Goal: Task Accomplishment & Management: Complete application form

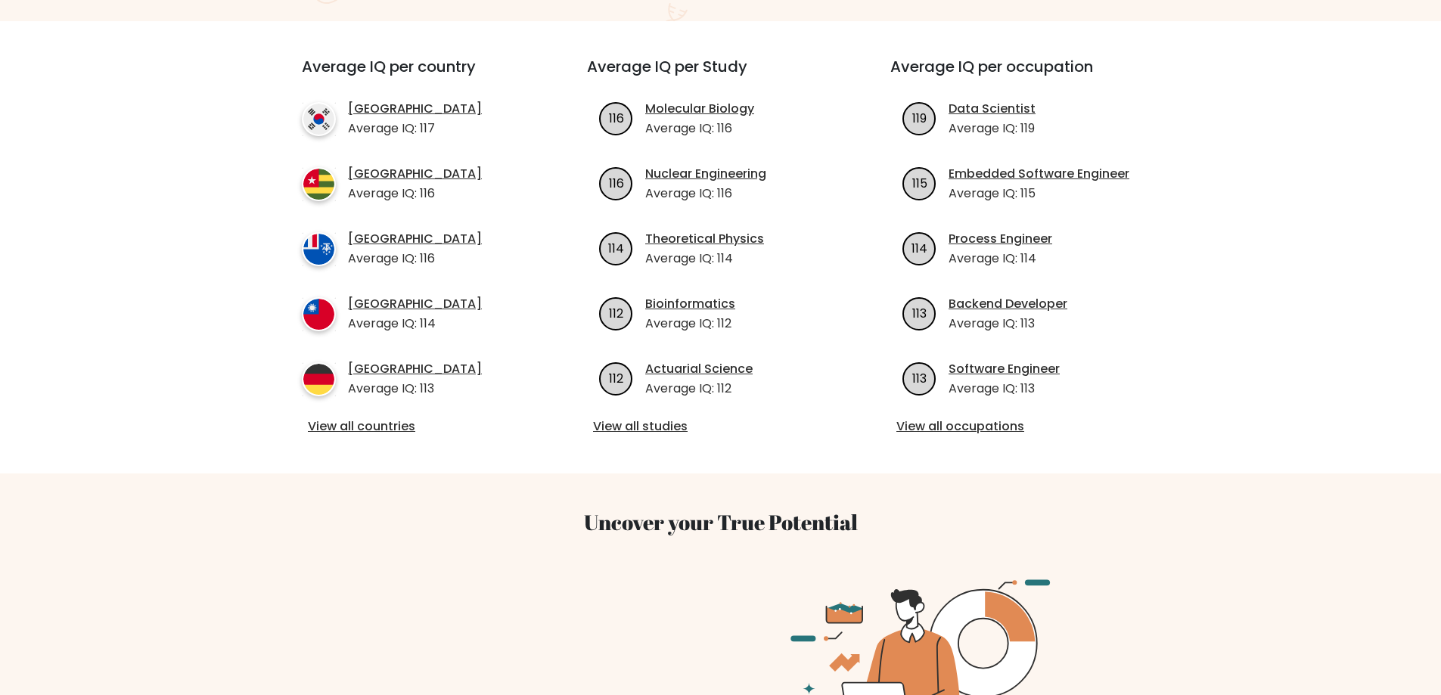
scroll to position [227, 0]
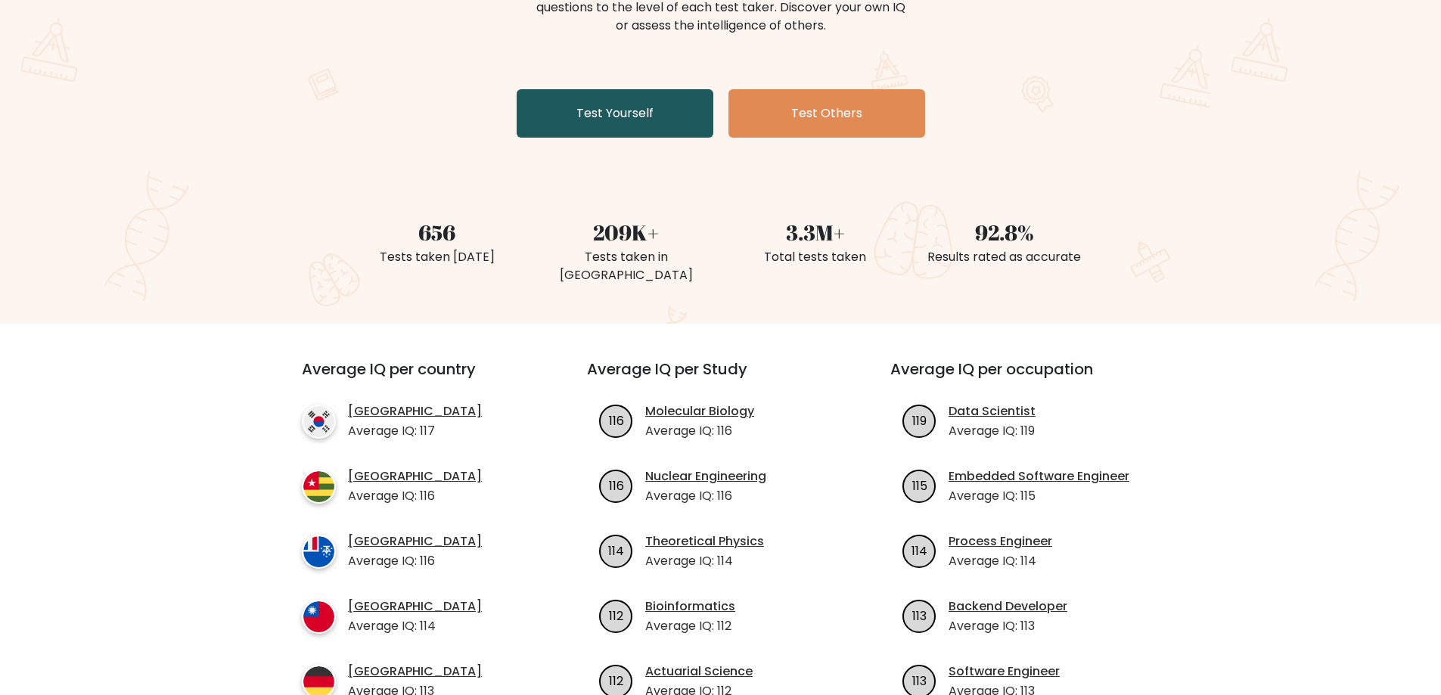
click at [624, 136] on div "The Brght Adaptive IQ Test The Brght Test dynamically adjusts the difficulty of…" at bounding box center [721, 36] width 756 height 215
click at [625, 126] on link "Test Yourself" at bounding box center [614, 113] width 197 height 48
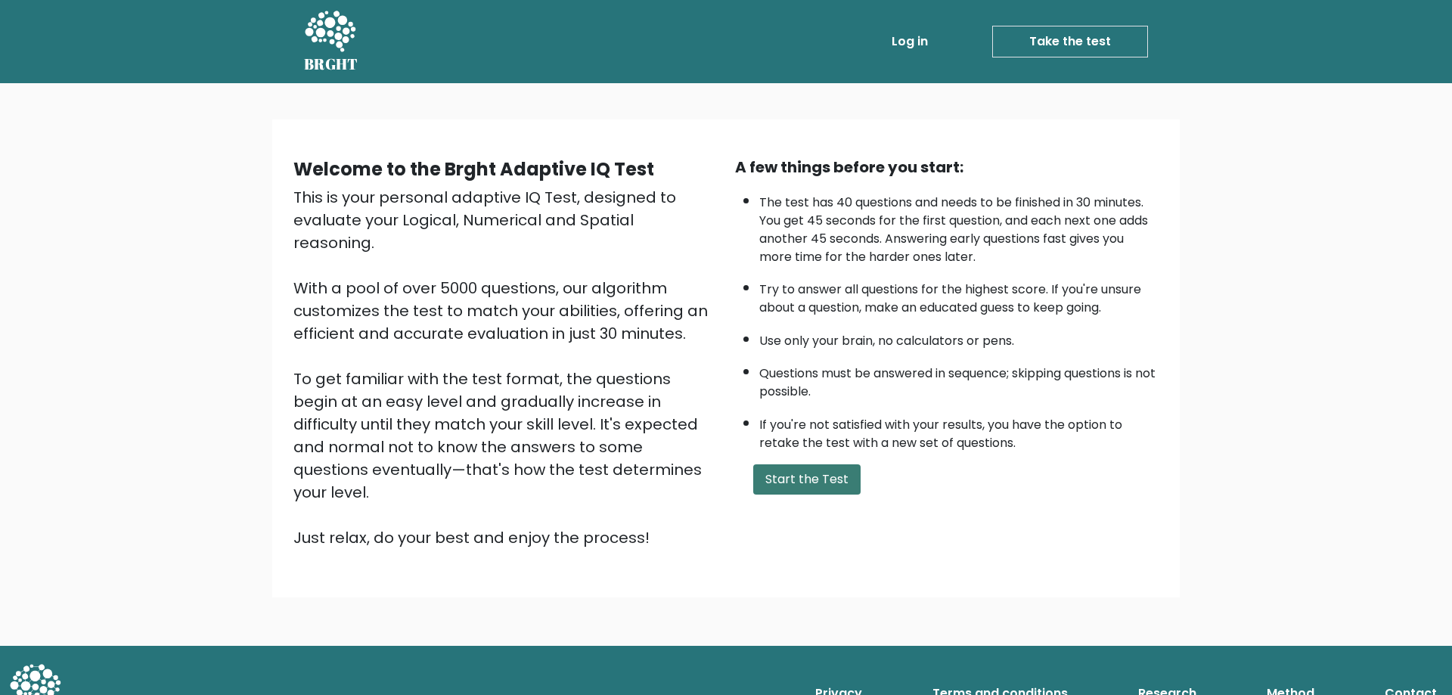
click at [830, 489] on button "Start the Test" at bounding box center [806, 479] width 107 height 30
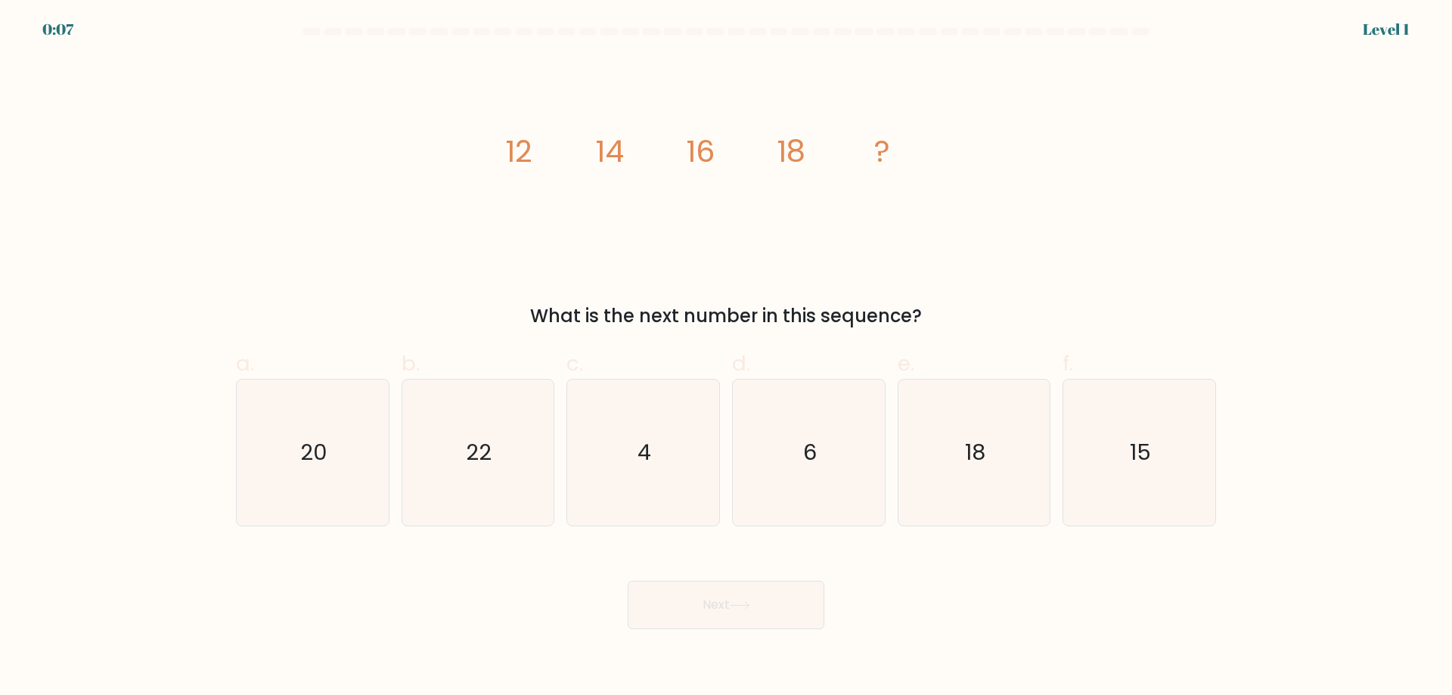
drag, startPoint x: 483, startPoint y: 464, endPoint x: 397, endPoint y: 464, distance: 86.2
click at [482, 461] on text "22" at bounding box center [480, 452] width 26 height 30
click at [726, 358] on input "b. 22" at bounding box center [726, 353] width 1 height 10
radio input "true"
click at [357, 466] on icon "20" at bounding box center [313, 453] width 146 height 146
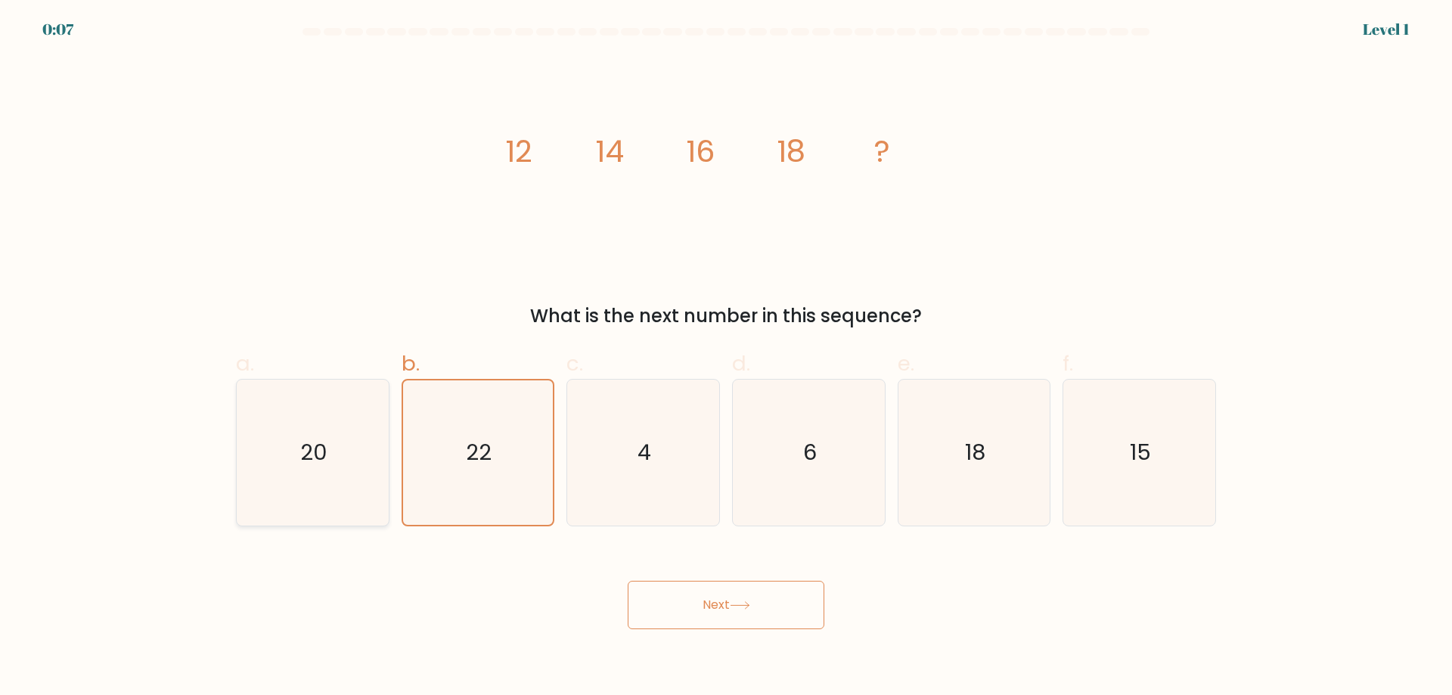
click at [726, 358] on input "a. 20" at bounding box center [726, 353] width 1 height 10
radio input "true"
drag, startPoint x: 755, startPoint y: 464, endPoint x: 827, endPoint y: 459, distance: 71.2
click at [758, 464] on icon "6" at bounding box center [809, 453] width 146 height 146
click at [727, 358] on input "d. 6" at bounding box center [726, 353] width 1 height 10
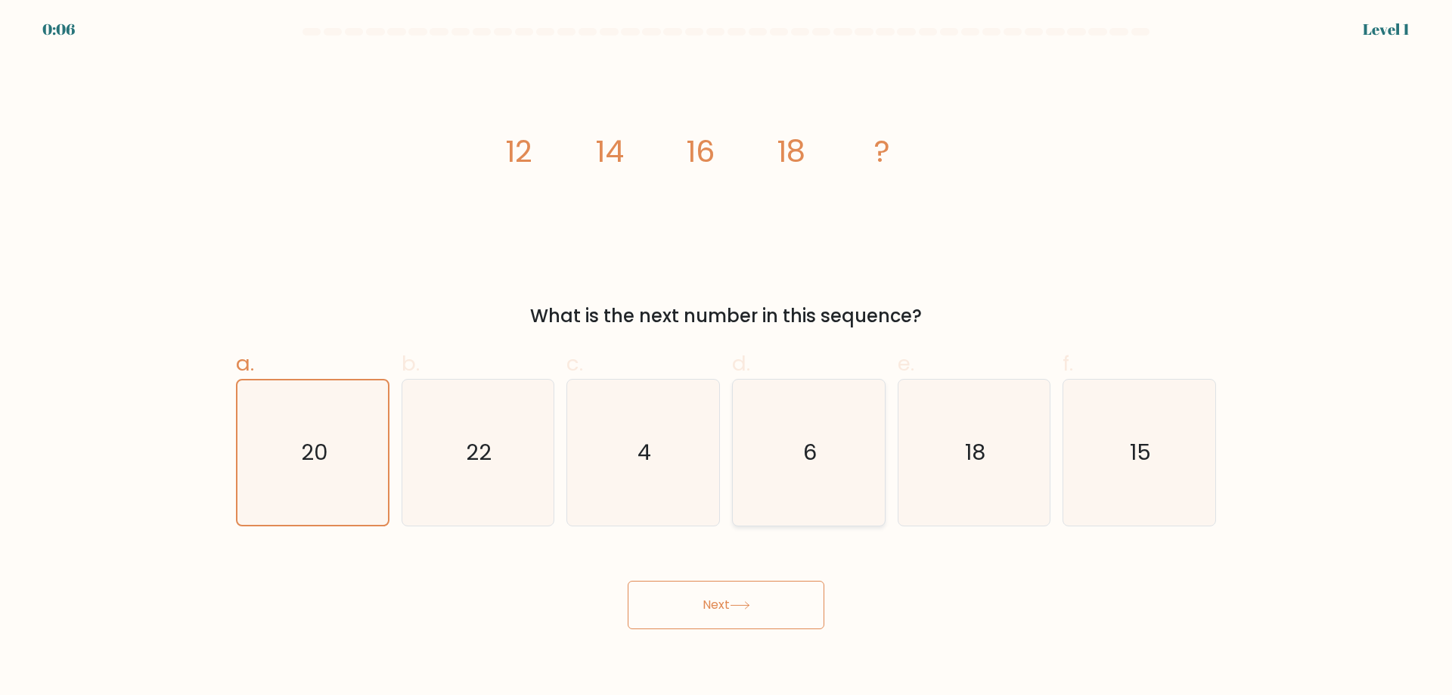
radio input "true"
click at [966, 448] on text "18" at bounding box center [975, 452] width 20 height 30
click at [727, 358] on input "e. 18" at bounding box center [726, 353] width 1 height 10
radio input "true"
click at [740, 454] on icon "6" at bounding box center [809, 453] width 146 height 146
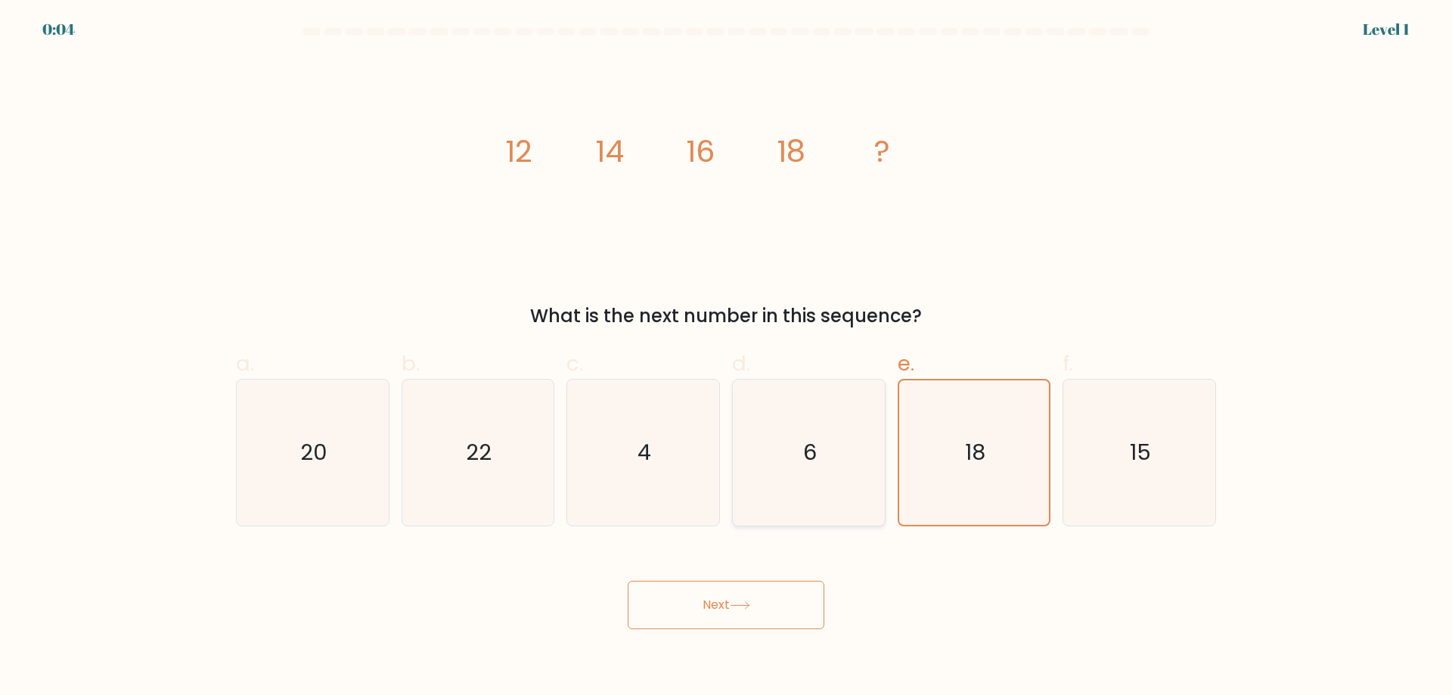
click at [727, 358] on input "d. 6" at bounding box center [726, 353] width 1 height 10
radio input "true"
click at [649, 454] on text "4" at bounding box center [645, 452] width 14 height 30
click at [726, 358] on input "c. 4" at bounding box center [726, 353] width 1 height 10
radio input "true"
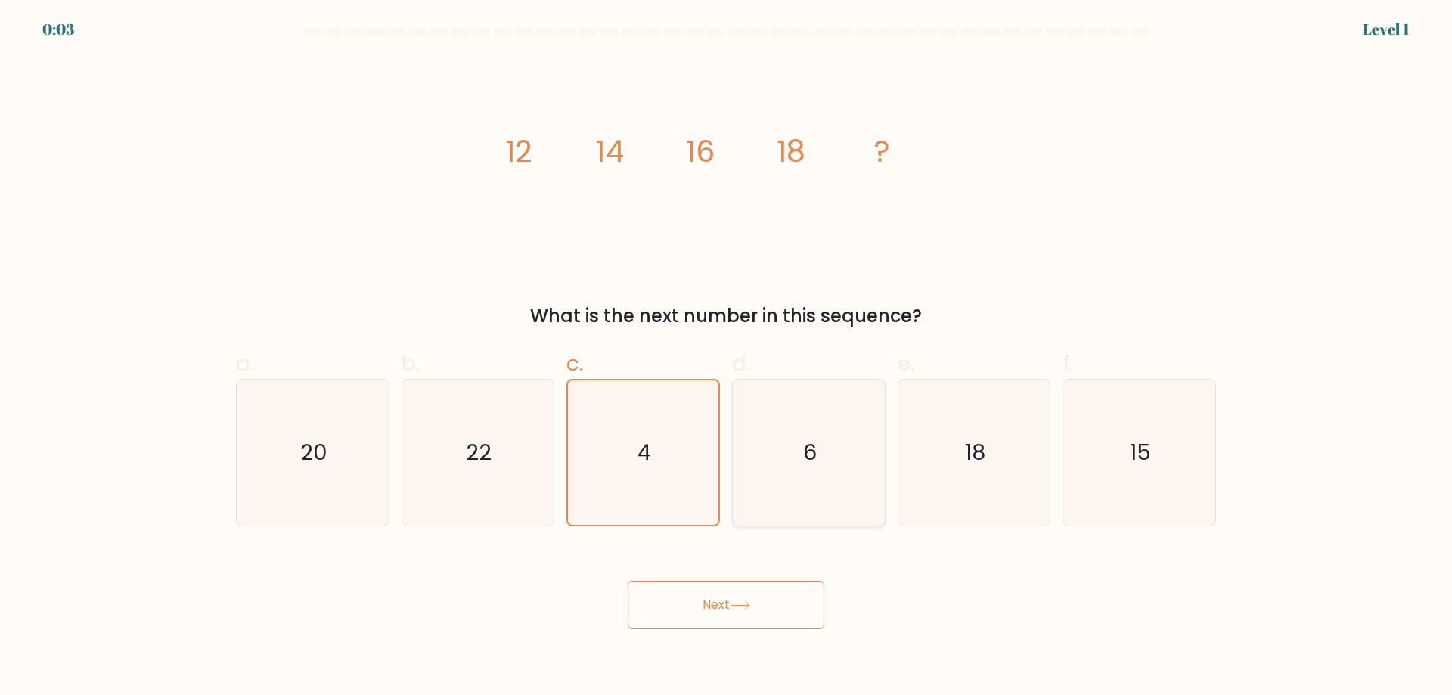
drag, startPoint x: 799, startPoint y: 454, endPoint x: 942, endPoint y: 454, distance: 142.9
click at [801, 454] on icon "6" at bounding box center [809, 453] width 146 height 146
click at [727, 358] on input "d. 6" at bounding box center [726, 353] width 1 height 10
radio input "true"
click at [943, 454] on icon "18" at bounding box center [974, 453] width 146 height 146
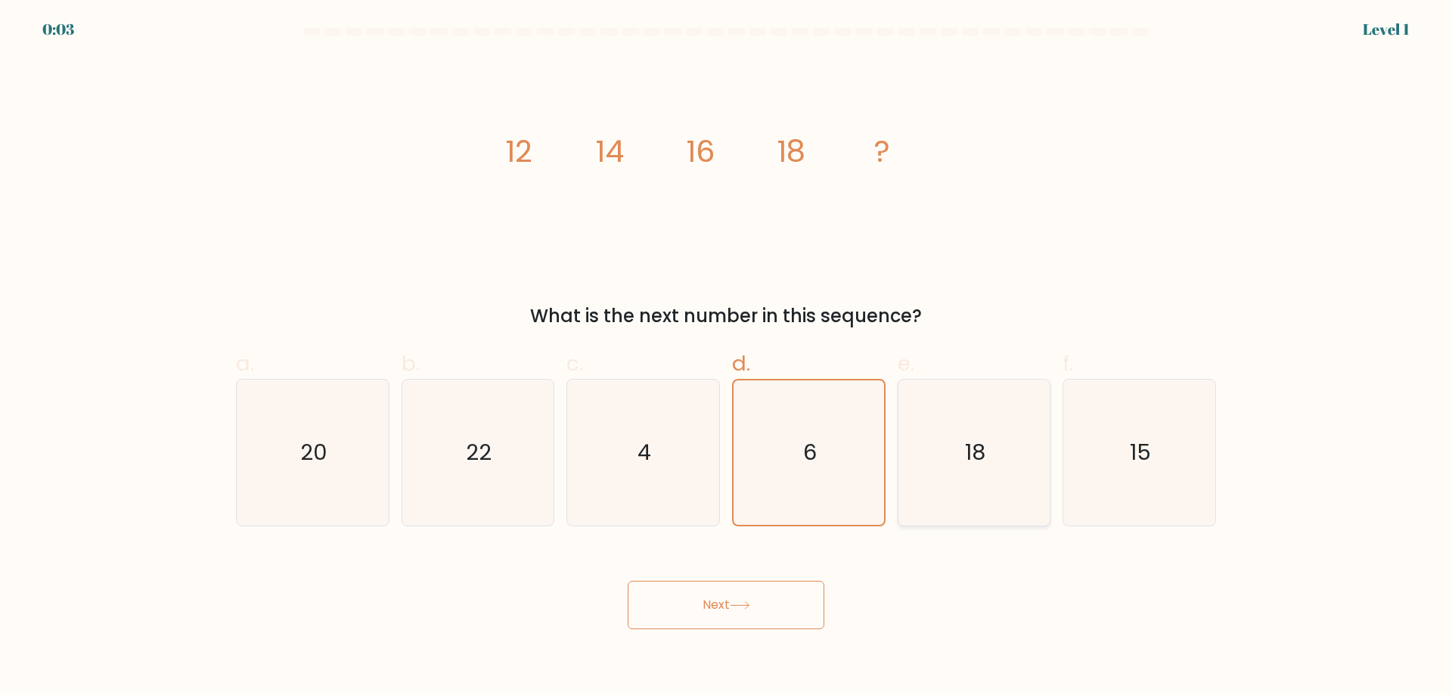
click at [727, 358] on input "e. 18" at bounding box center [726, 353] width 1 height 10
radio input "true"
click at [526, 464] on icon "22" at bounding box center [478, 453] width 146 height 146
click at [726, 358] on input "b. 22" at bounding box center [726, 353] width 1 height 10
radio input "true"
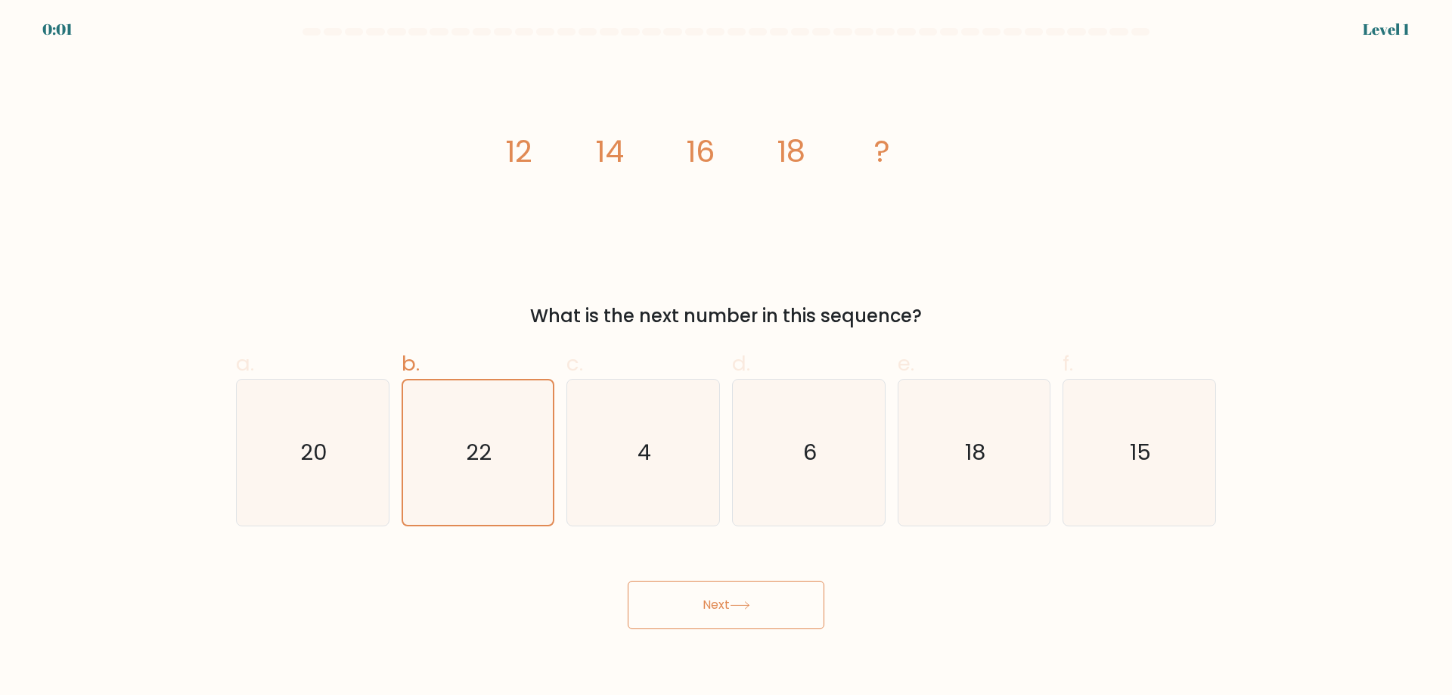
click at [788, 619] on button "Next" at bounding box center [726, 605] width 197 height 48
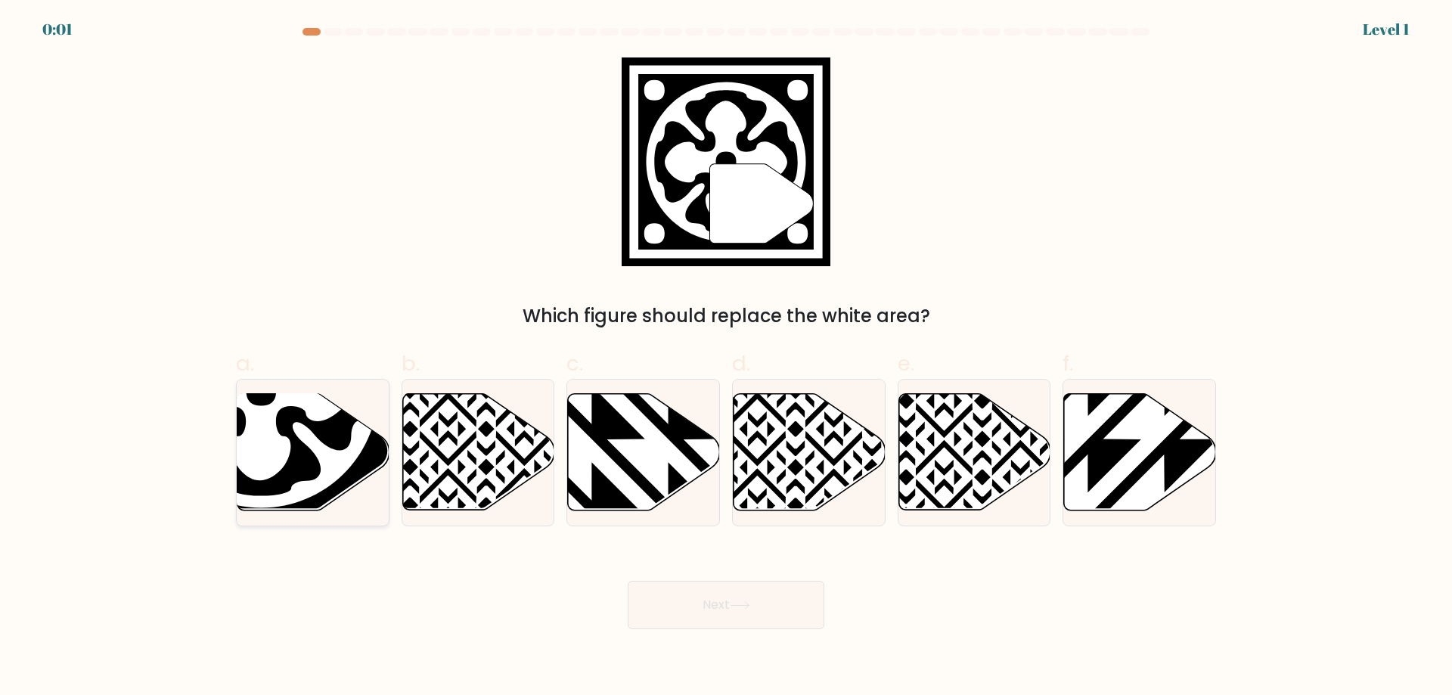
click at [333, 464] on icon at bounding box center [261, 391] width 234 height 234
click at [726, 358] on input "a." at bounding box center [726, 353] width 1 height 10
radio input "true"
click at [798, 629] on body "0:00 Level 1" at bounding box center [726, 347] width 1452 height 695
click at [798, 627] on button "Next" at bounding box center [726, 605] width 197 height 48
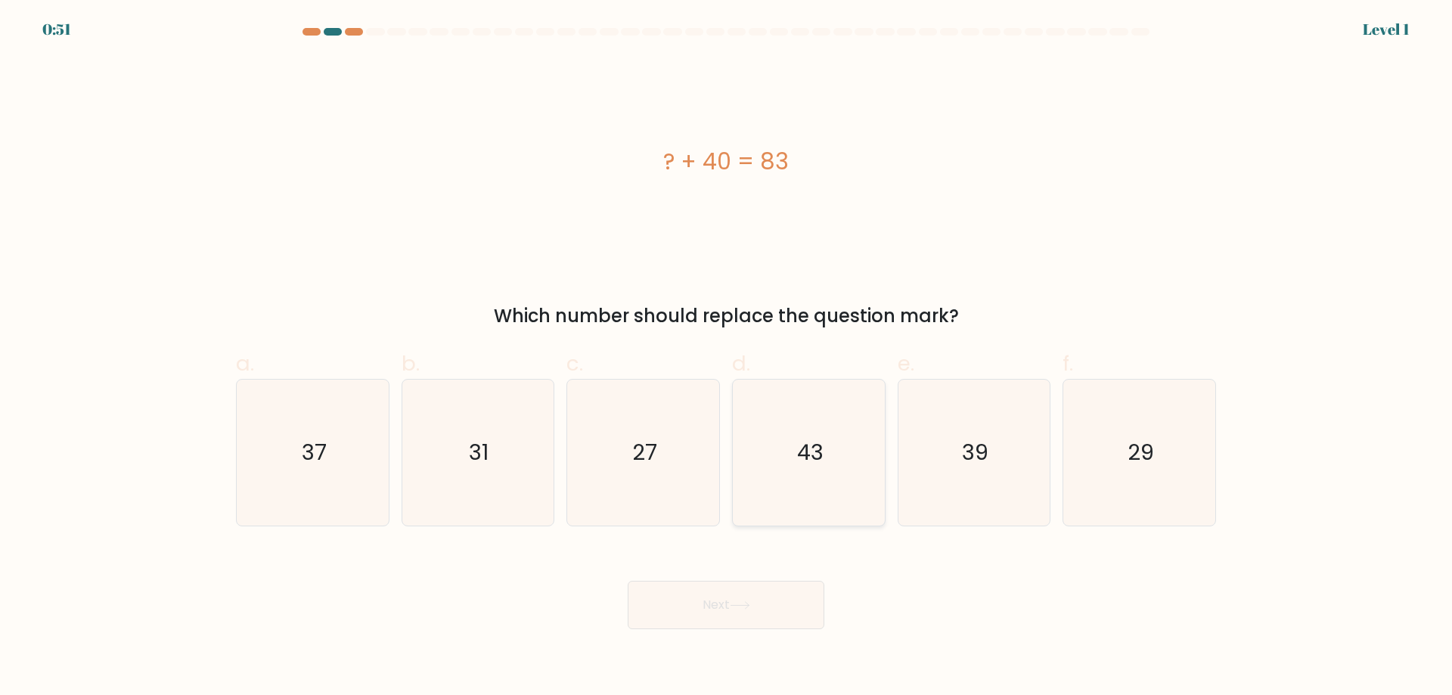
click at [768, 442] on icon "43" at bounding box center [809, 453] width 146 height 146
click at [727, 358] on input "d. 43" at bounding box center [726, 353] width 1 height 10
radio input "true"
click at [755, 591] on button "Next" at bounding box center [726, 605] width 197 height 48
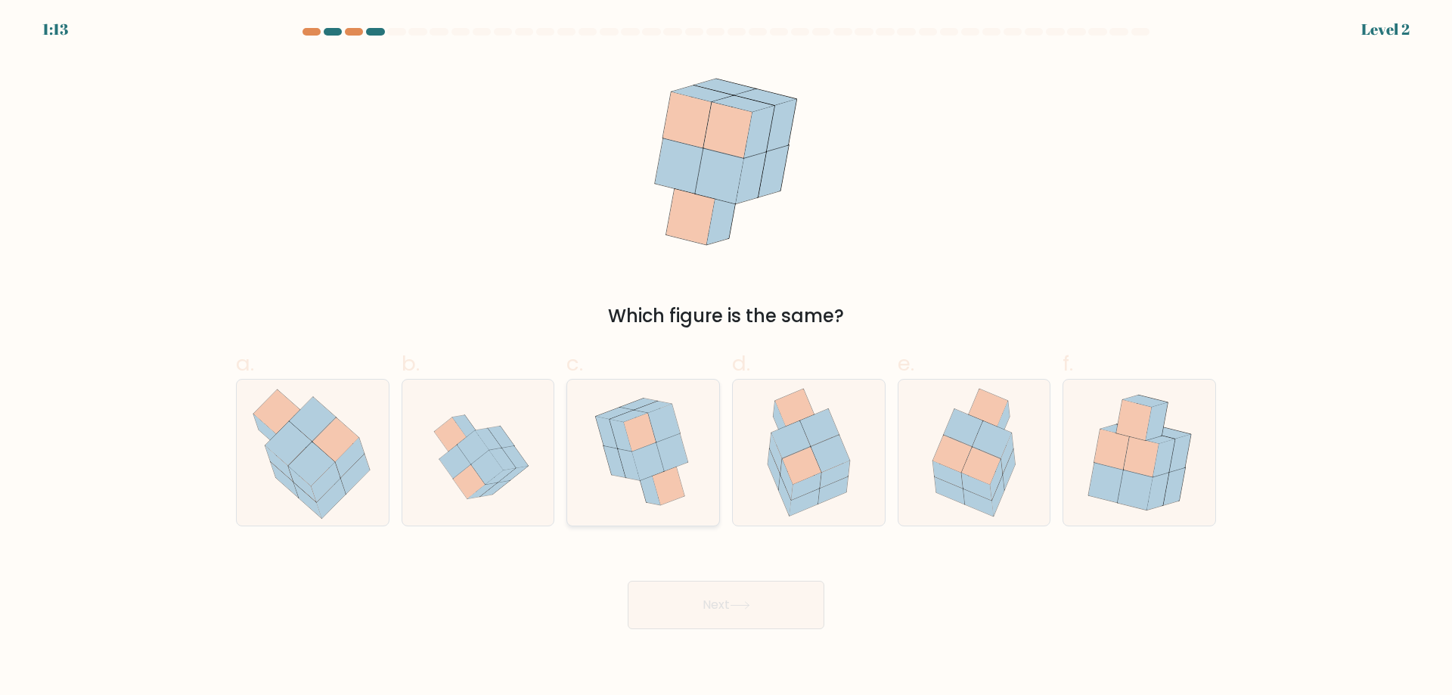
click at [687, 468] on icon at bounding box center [643, 453] width 120 height 146
click at [726, 358] on input "c." at bounding box center [726, 353] width 1 height 10
radio input "true"
click at [763, 605] on button "Next" at bounding box center [726, 605] width 197 height 48
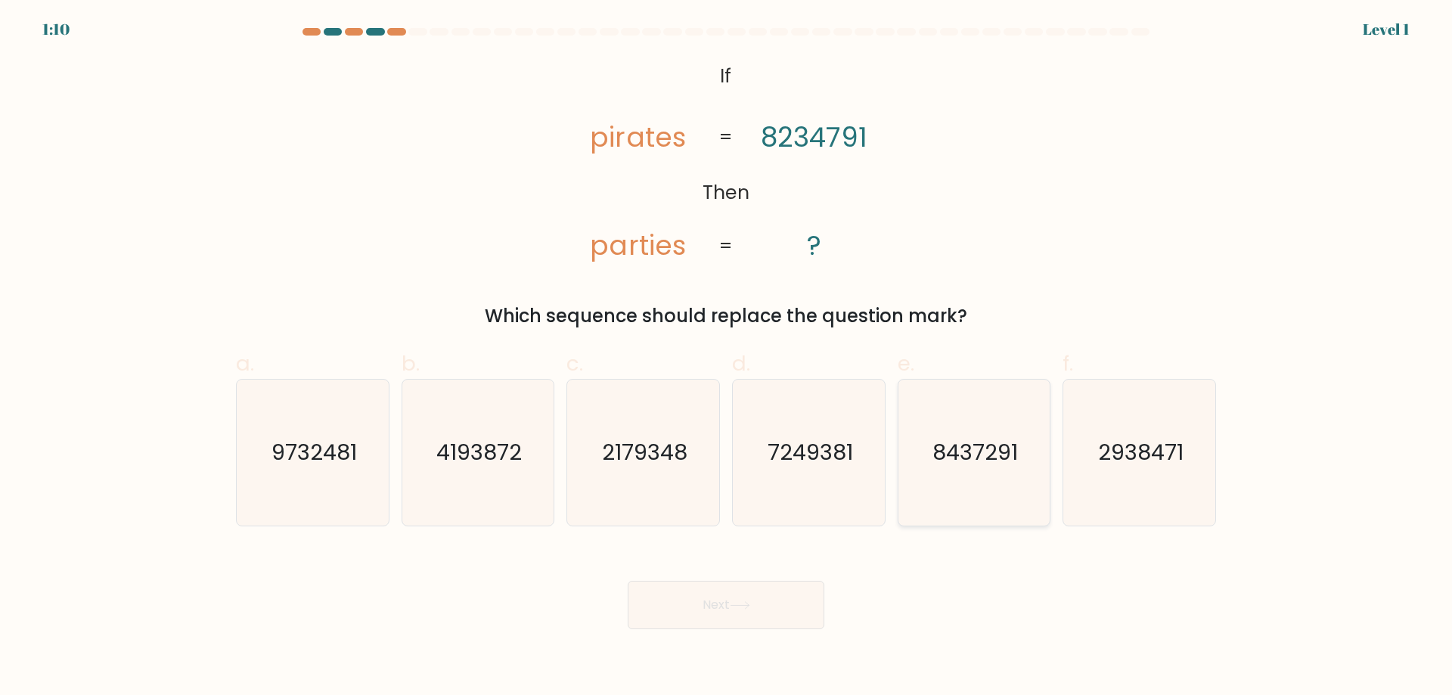
click at [959, 435] on icon "8437291" at bounding box center [974, 453] width 146 height 146
click at [727, 358] on input "e. 8437291" at bounding box center [726, 353] width 1 height 10
radio input "true"
click at [773, 597] on button "Next" at bounding box center [726, 605] width 197 height 48
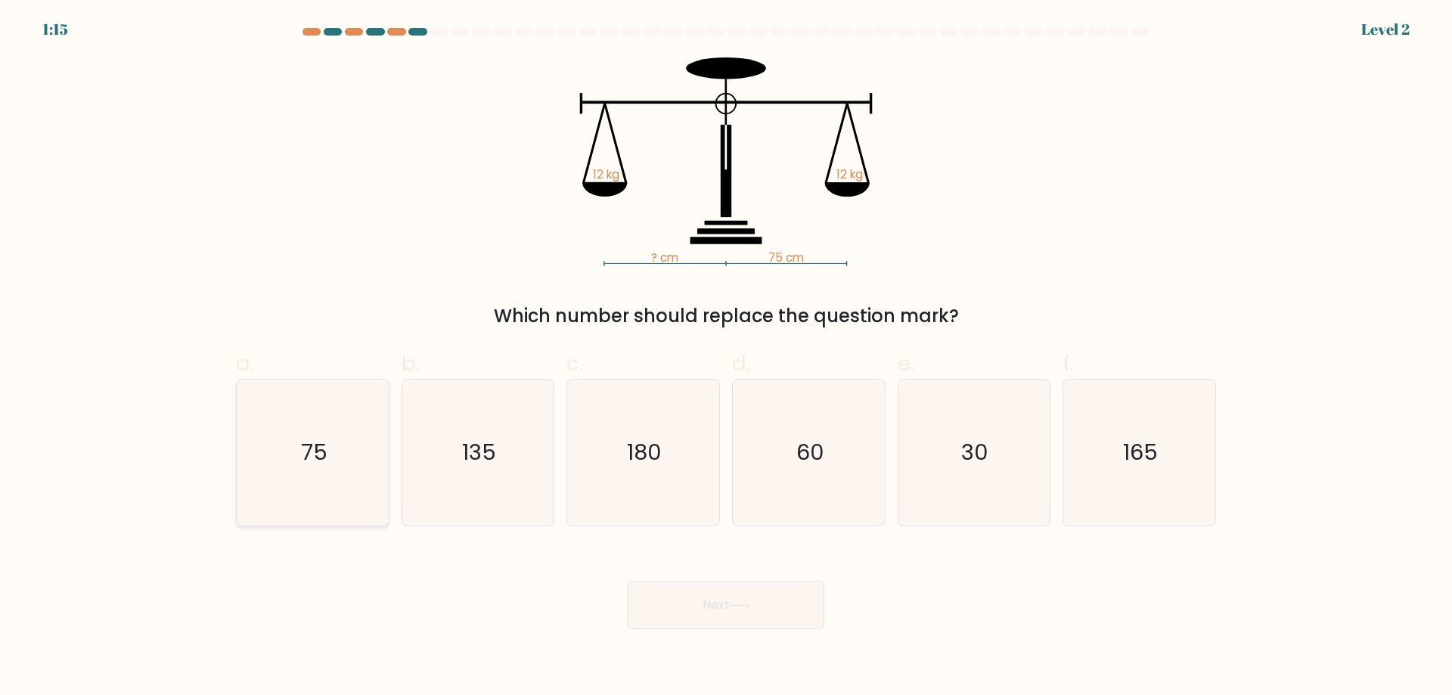
click at [258, 472] on icon "75" at bounding box center [313, 453] width 146 height 146
click at [726, 358] on input "a. 75" at bounding box center [726, 353] width 1 height 10
radio input "true"
click at [746, 614] on button "Next" at bounding box center [726, 605] width 197 height 48
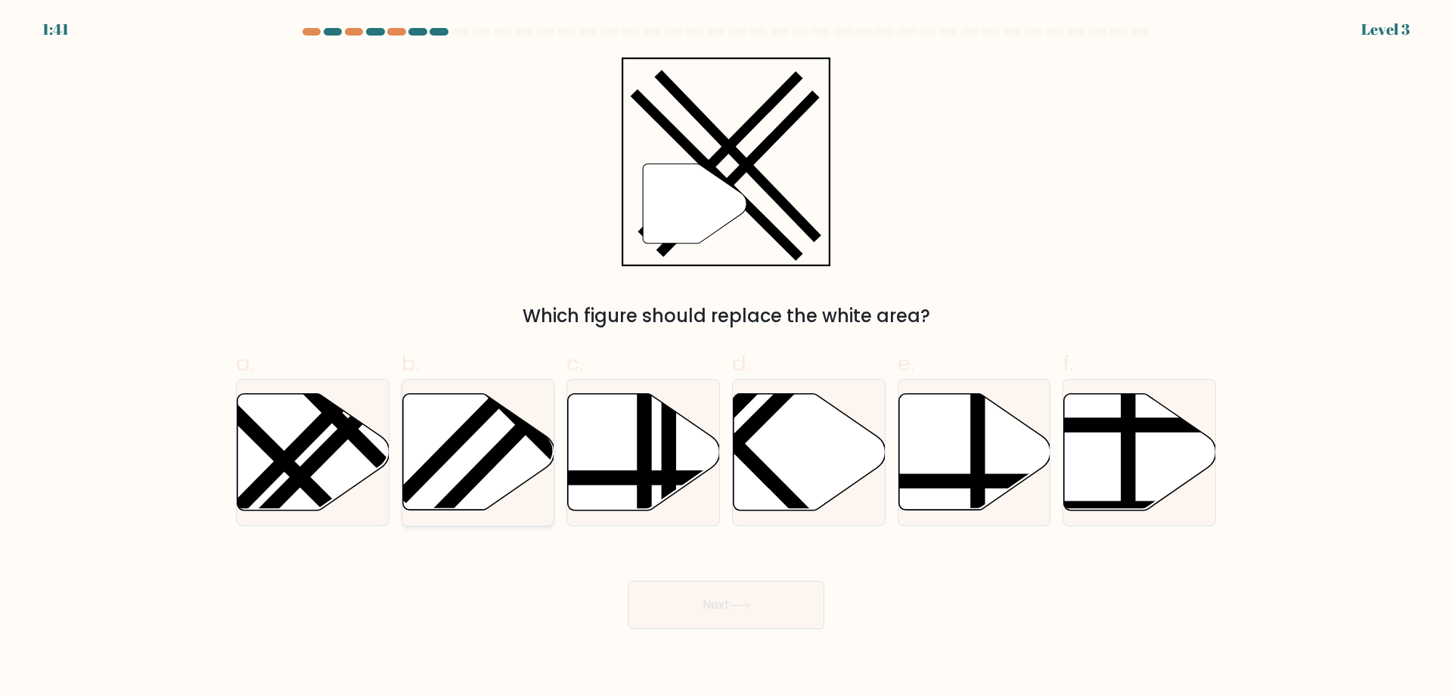
click at [465, 437] on line at bounding box center [516, 380] width 231 height 235
click at [726, 358] on input "b." at bounding box center [726, 353] width 1 height 10
radio input "true"
click at [698, 586] on button "Next" at bounding box center [726, 605] width 197 height 48
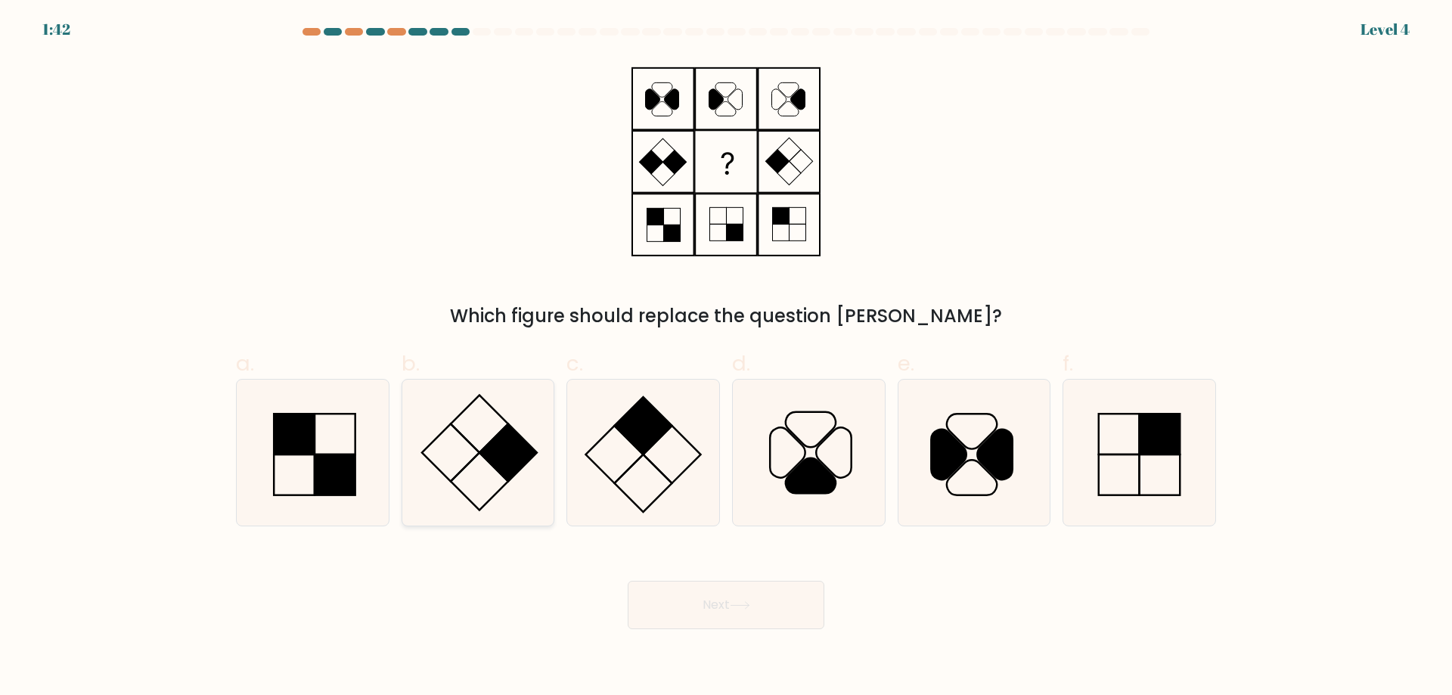
click at [496, 444] on rect at bounding box center [508, 452] width 57 height 57
click at [726, 358] on input "b." at bounding box center [726, 353] width 1 height 10
radio input "true"
click at [707, 619] on button "Next" at bounding box center [726, 605] width 197 height 48
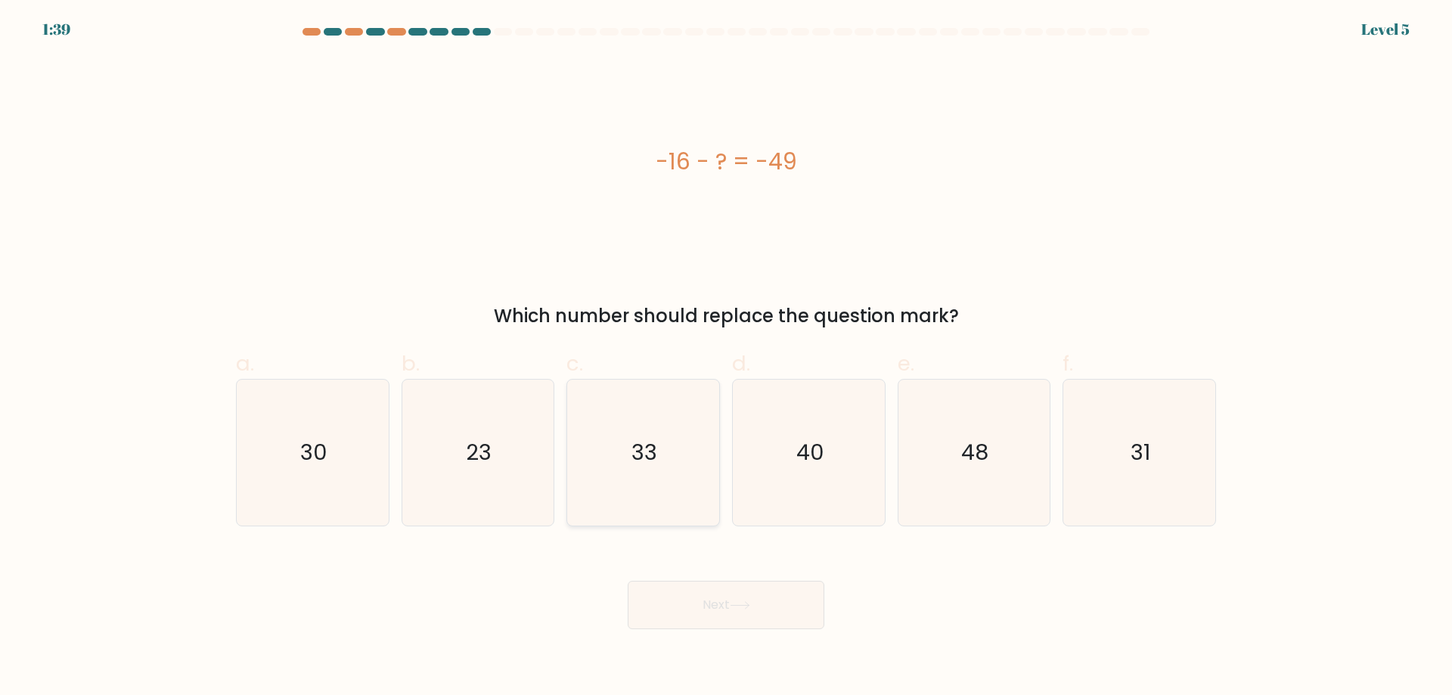
click at [618, 469] on icon "33" at bounding box center [643, 453] width 146 height 146
click at [726, 358] on input "c. 33" at bounding box center [726, 353] width 1 height 10
radio input "true"
click at [717, 625] on button "Next" at bounding box center [726, 605] width 197 height 48
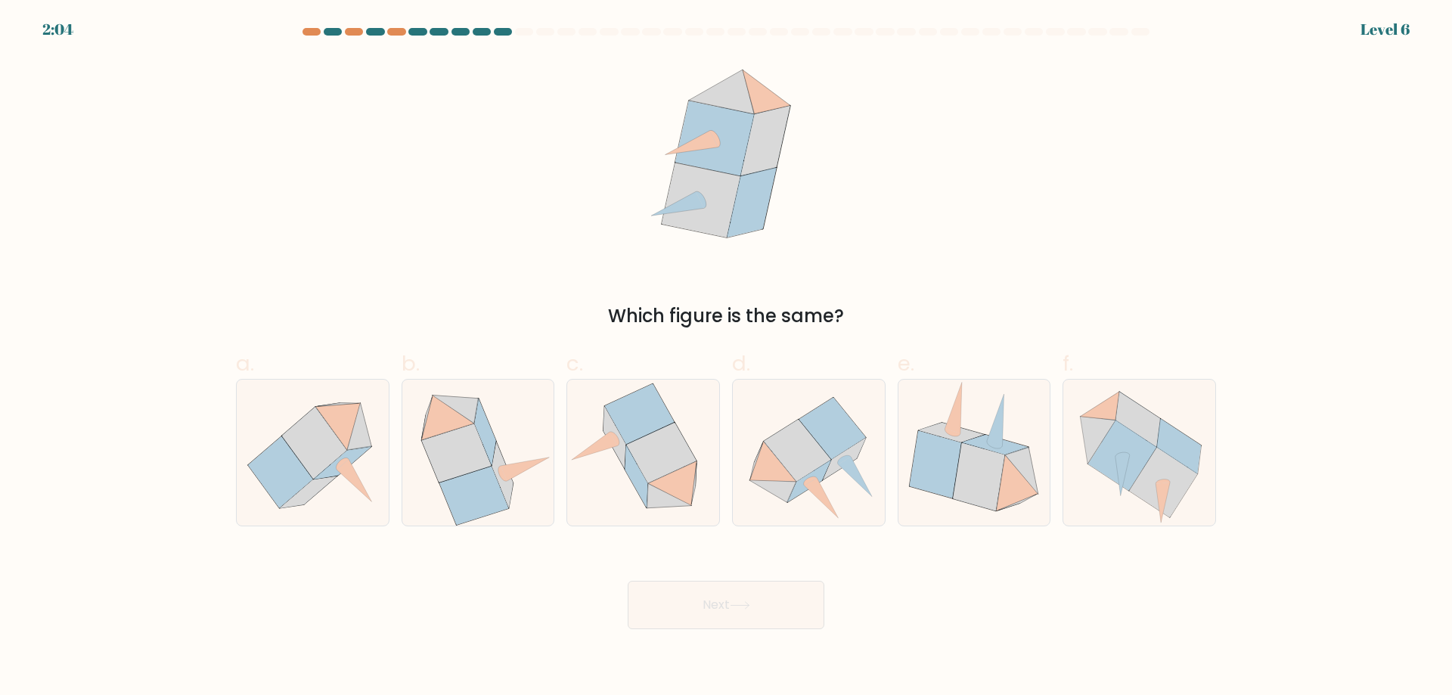
click at [628, 581] on button "Next" at bounding box center [726, 605] width 197 height 48
click at [811, 478] on icon at bounding box center [810, 480] width 14 height 9
click at [727, 358] on input "d." at bounding box center [726, 353] width 1 height 10
radio input "true"
click at [784, 609] on button "Next" at bounding box center [726, 605] width 197 height 48
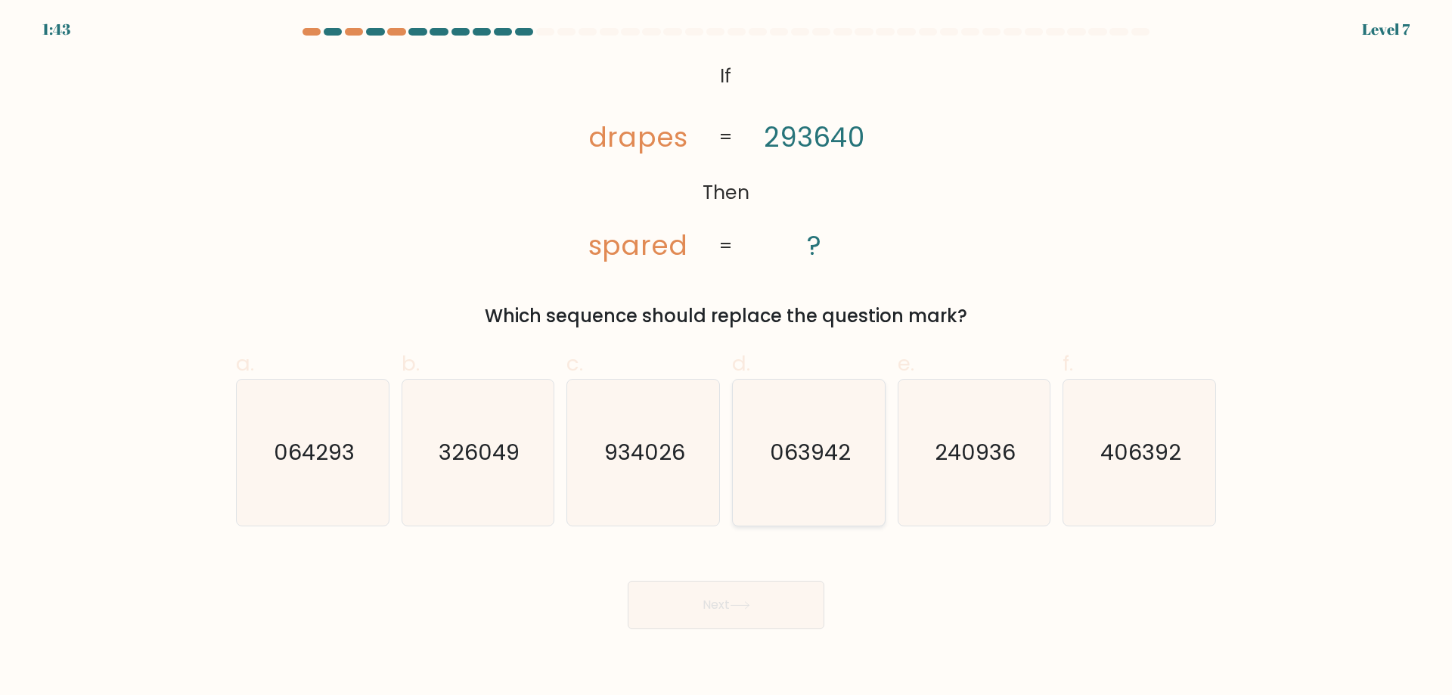
click at [796, 457] on text "063942" at bounding box center [810, 452] width 81 height 30
click at [727, 358] on input "d. 063942" at bounding box center [726, 353] width 1 height 10
radio input "true"
click at [655, 609] on button "Next" at bounding box center [726, 605] width 197 height 48
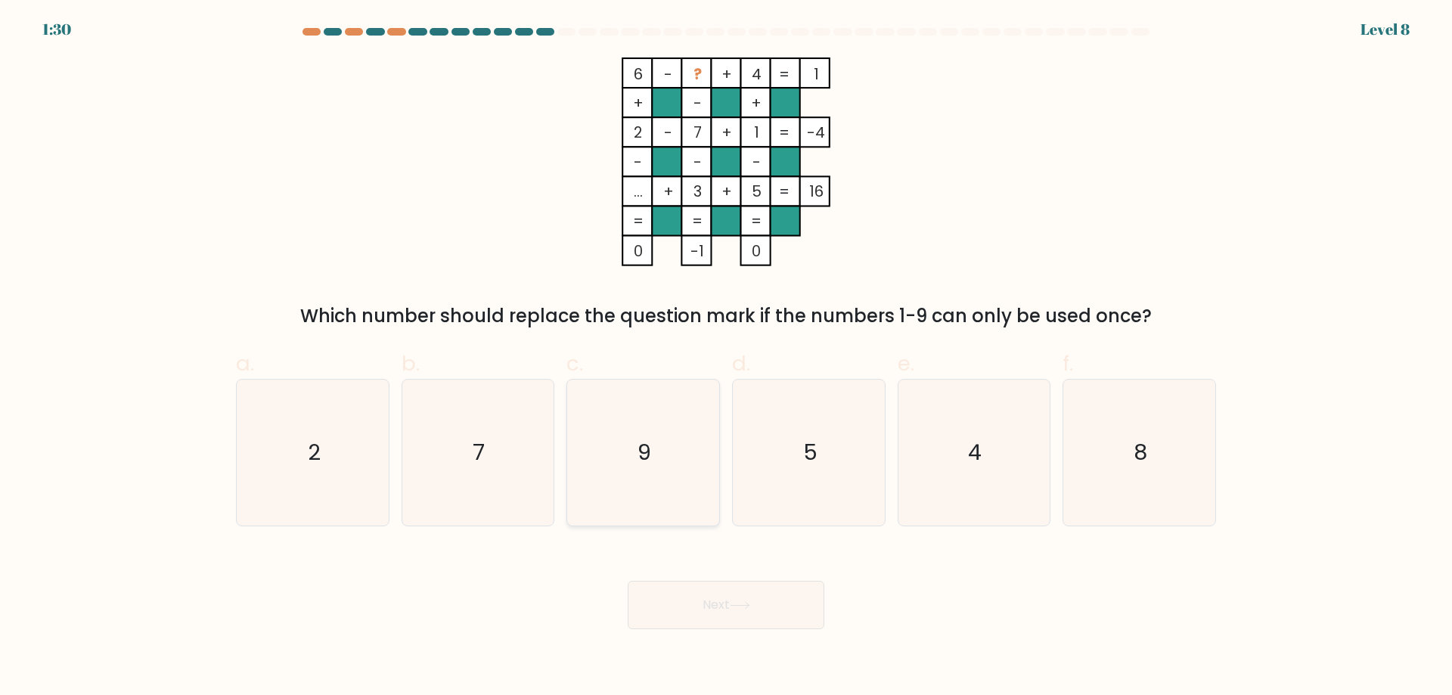
click at [662, 454] on icon "9" at bounding box center [643, 453] width 146 height 146
click at [726, 358] on input "c. 9" at bounding box center [726, 353] width 1 height 10
radio input "true"
click at [752, 598] on button "Next" at bounding box center [726, 605] width 197 height 48
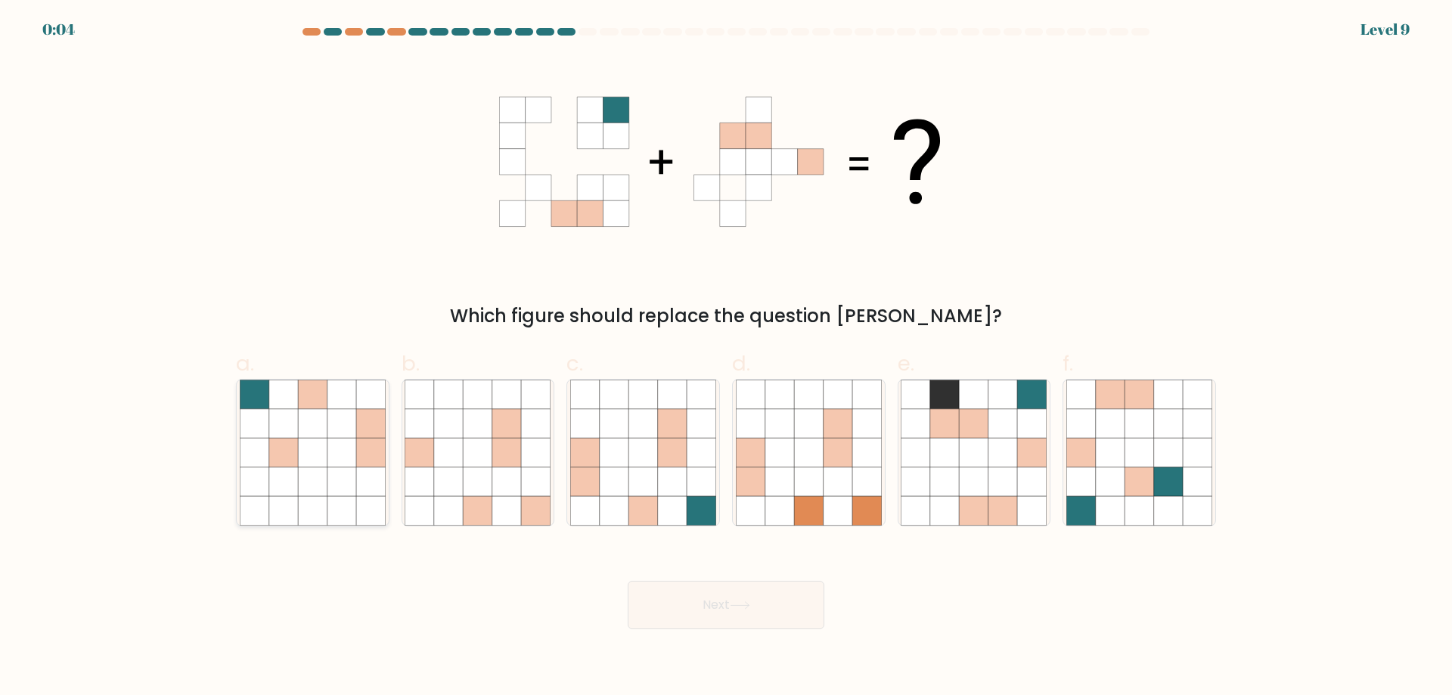
click at [280, 434] on icon at bounding box center [283, 423] width 29 height 29
click at [726, 358] on input "a." at bounding box center [726, 353] width 1 height 10
radio input "true"
click at [785, 617] on button "Next" at bounding box center [726, 605] width 197 height 48
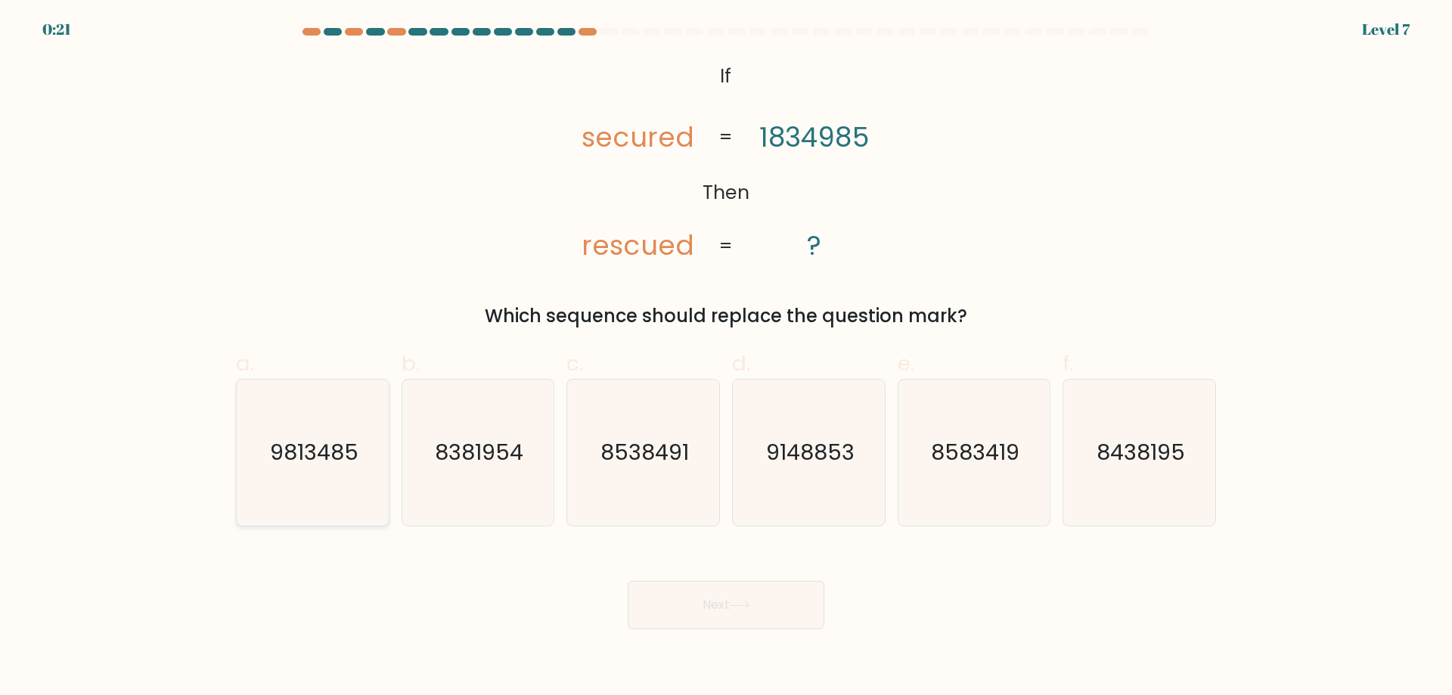
click at [364, 477] on icon "9813485" at bounding box center [313, 453] width 146 height 146
click at [726, 358] on input "a. 9813485" at bounding box center [726, 353] width 1 height 10
radio input "true"
click at [752, 596] on button "Next" at bounding box center [726, 605] width 197 height 48
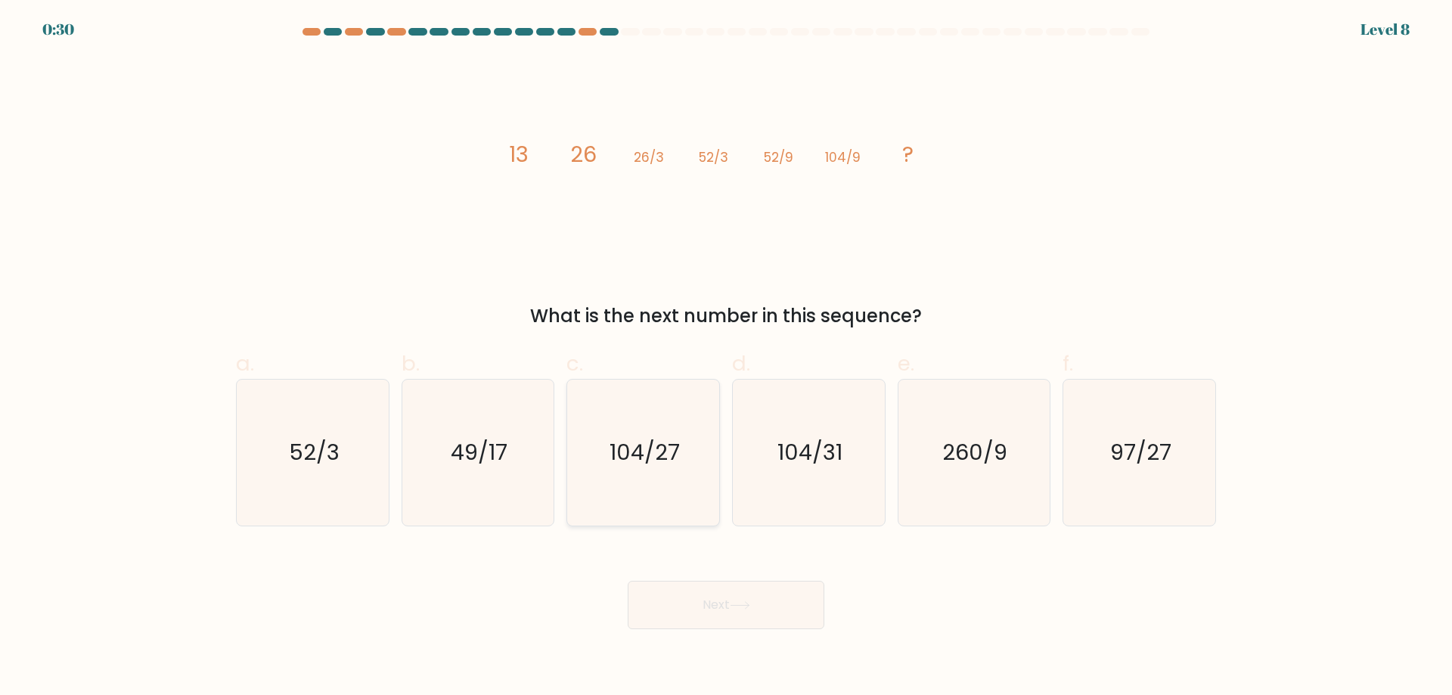
drag, startPoint x: 663, startPoint y: 473, endPoint x: 675, endPoint y: 478, distance: 12.9
click at [663, 473] on icon "104/27" at bounding box center [643, 453] width 146 height 146
click at [726, 358] on input "c. 104/27" at bounding box center [726, 353] width 1 height 10
radio input "true"
click at [777, 604] on button "Next" at bounding box center [726, 605] width 197 height 48
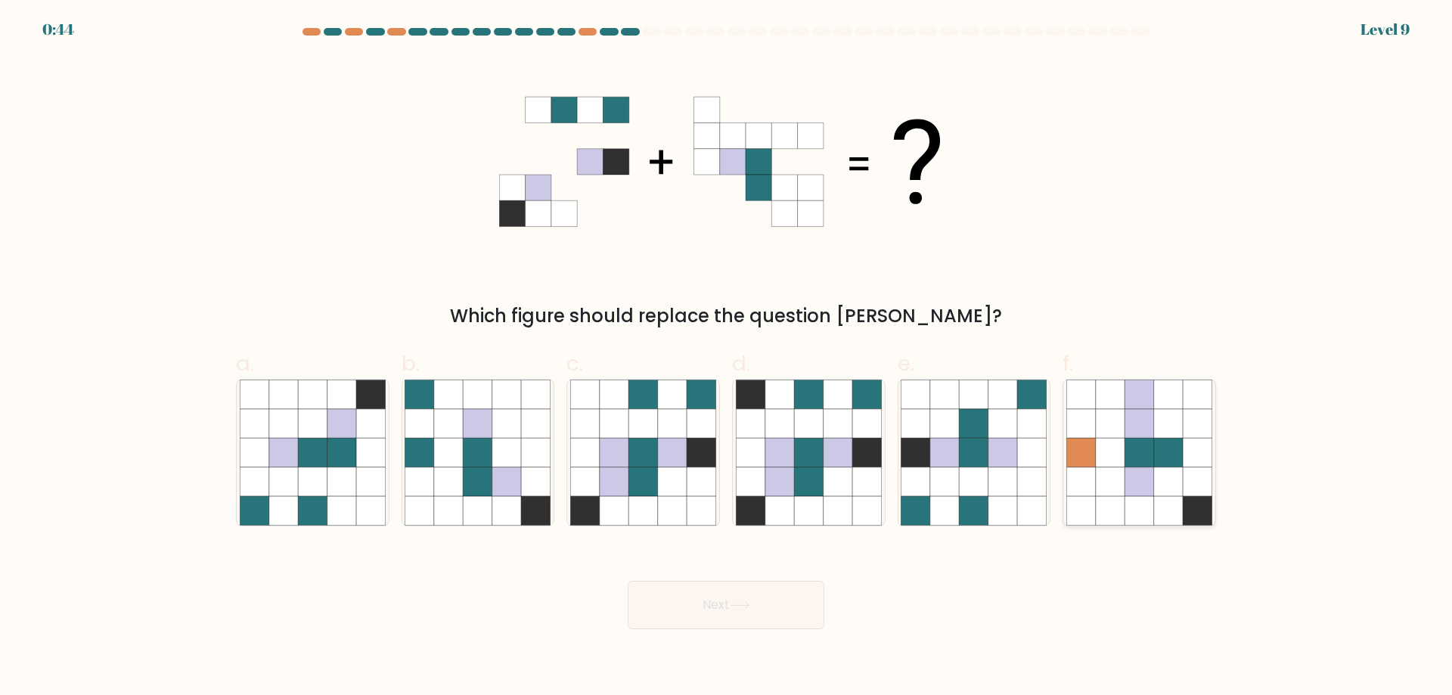
click at [1131, 455] on icon at bounding box center [1138, 452] width 29 height 29
click at [727, 358] on input "f." at bounding box center [726, 353] width 1 height 10
radio input "true"
click at [981, 456] on icon at bounding box center [974, 452] width 29 height 29
click at [727, 358] on input "e." at bounding box center [726, 353] width 1 height 10
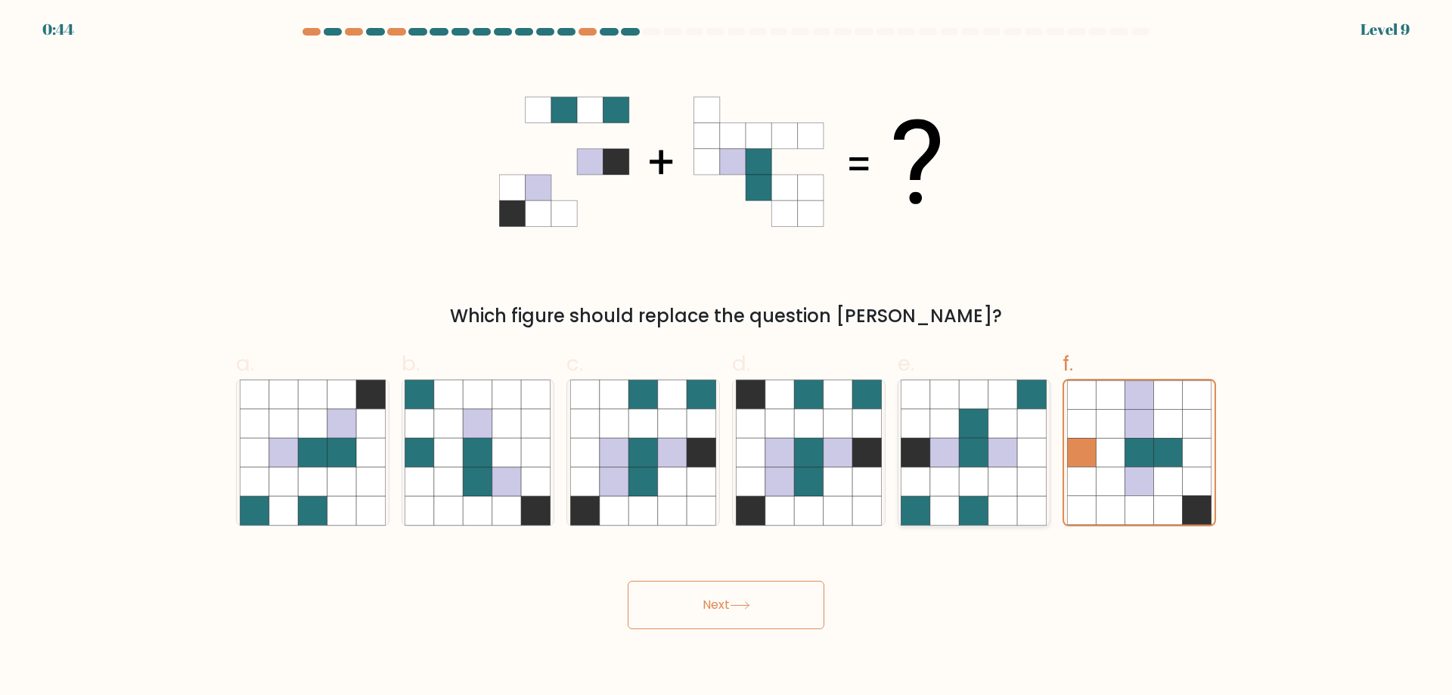
radio input "true"
click at [625, 456] on icon at bounding box center [614, 452] width 29 height 29
click at [726, 358] on input "c." at bounding box center [726, 353] width 1 height 10
radio input "true"
click at [752, 448] on icon at bounding box center [750, 452] width 29 height 29
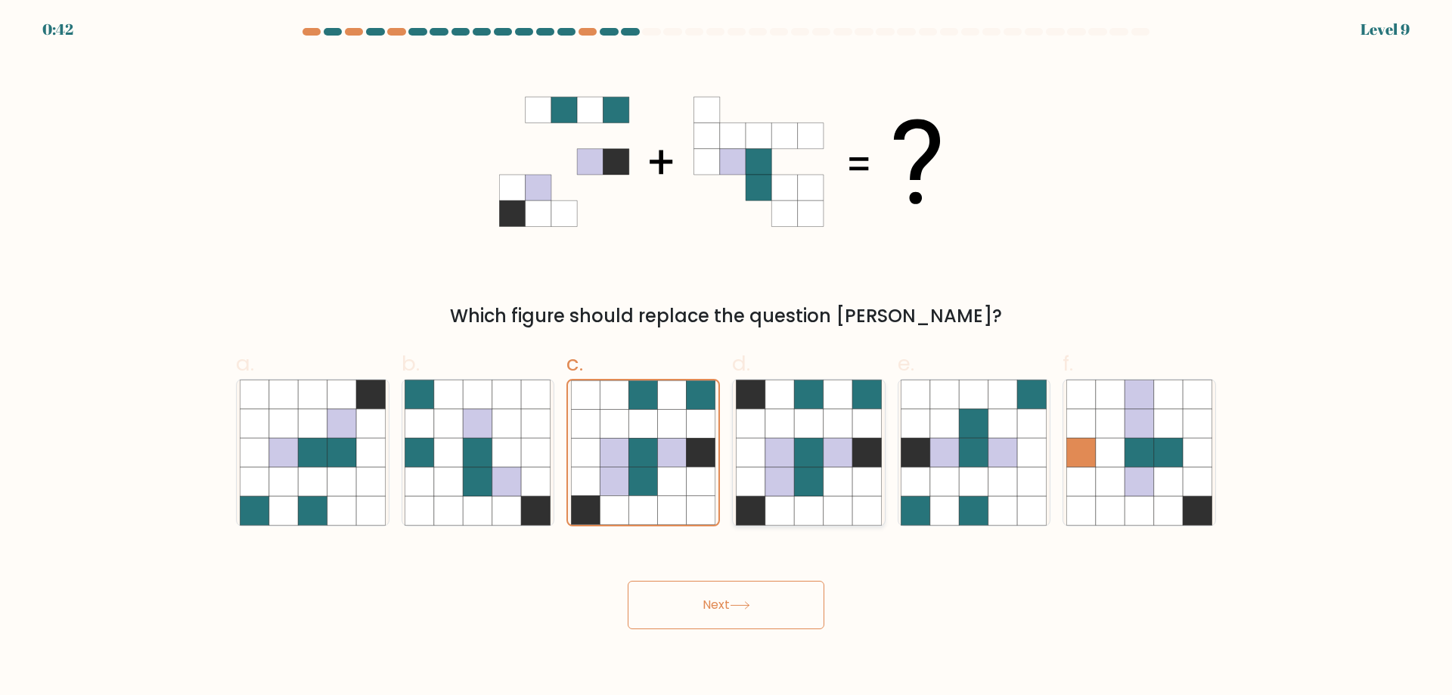
click at [727, 358] on input "d." at bounding box center [726, 353] width 1 height 10
radio input "true"
click at [675, 604] on button "Next" at bounding box center [726, 605] width 197 height 48
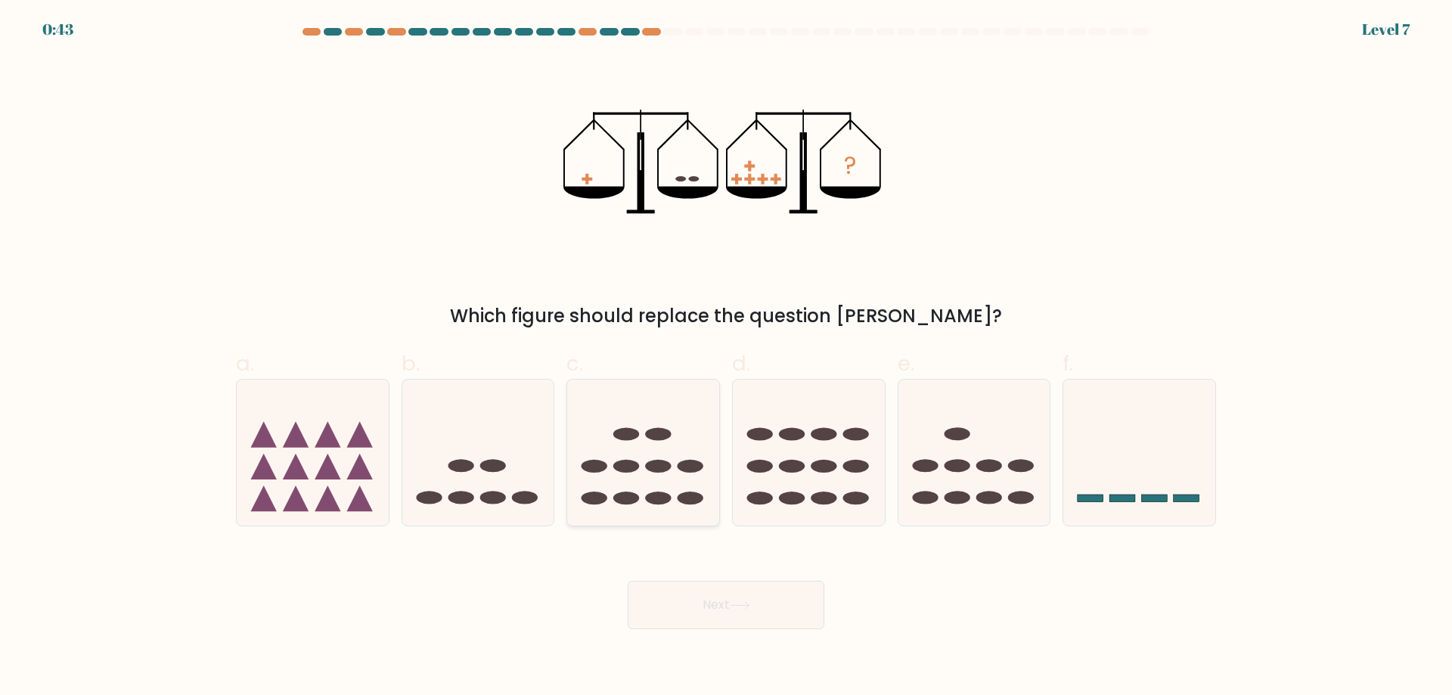
click at [569, 437] on icon at bounding box center [643, 452] width 152 height 126
click at [726, 358] on input "c." at bounding box center [726, 353] width 1 height 10
radio input "true"
click at [716, 603] on button "Next" at bounding box center [726, 605] width 197 height 48
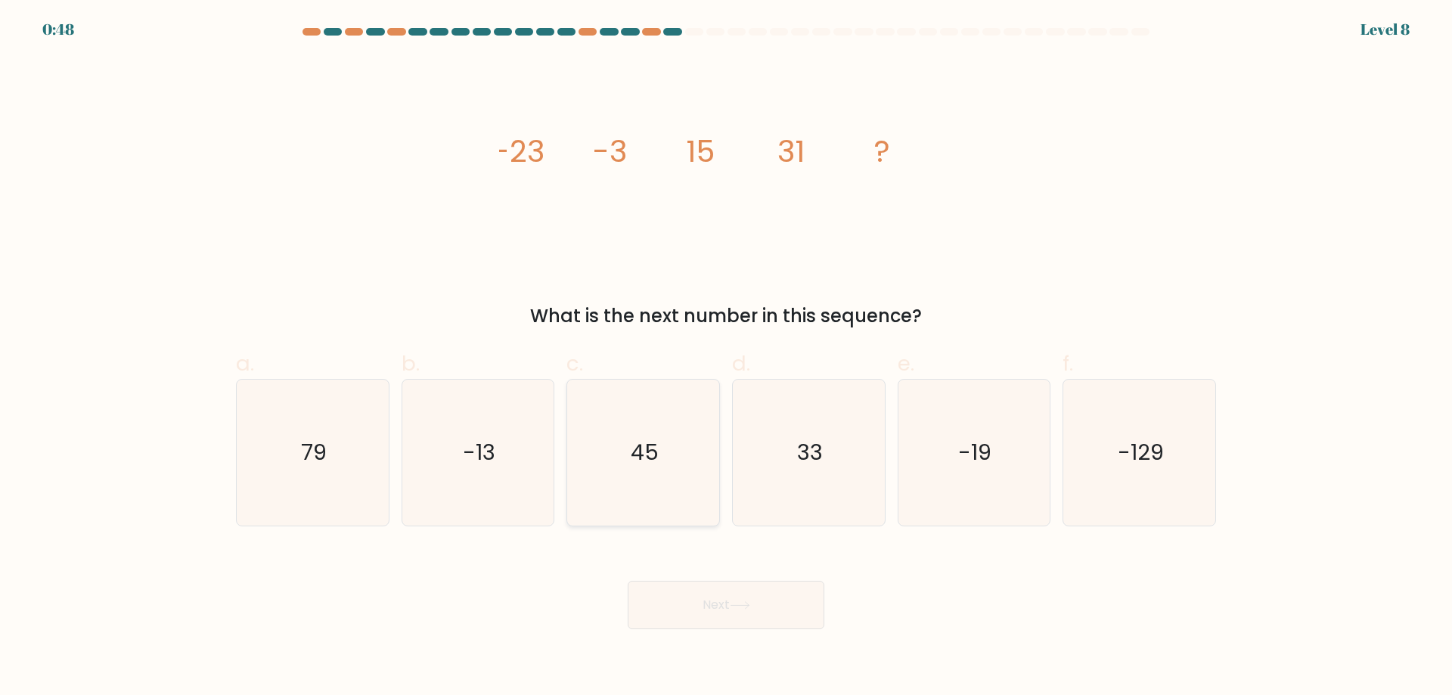
click at [646, 436] on icon "45" at bounding box center [643, 453] width 146 height 146
click at [726, 358] on input "c. 45" at bounding box center [726, 353] width 1 height 10
radio input "true"
click at [746, 601] on icon at bounding box center [740, 605] width 20 height 8
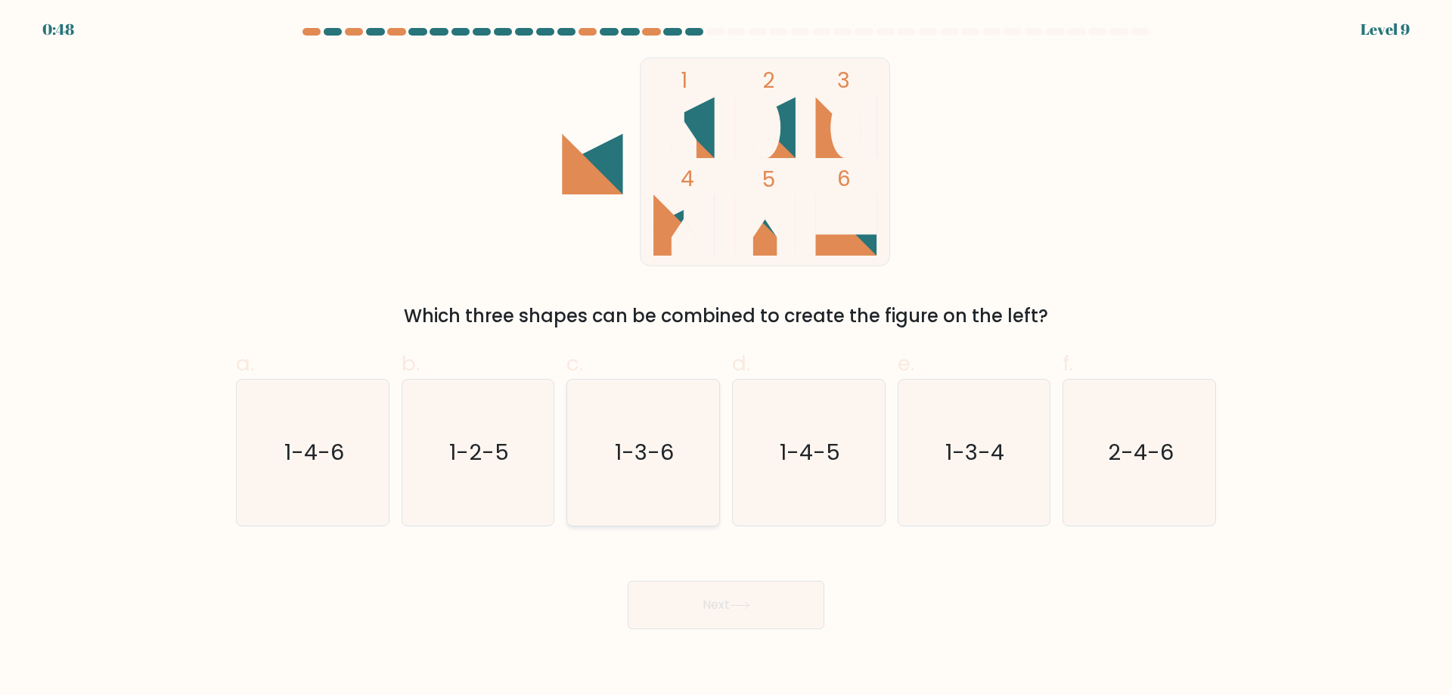
click at [639, 430] on icon "1-3-6" at bounding box center [643, 453] width 146 height 146
click at [726, 358] on input "c. 1-3-6" at bounding box center [726, 353] width 1 height 10
radio input "true"
click at [771, 609] on button "Next" at bounding box center [726, 605] width 197 height 48
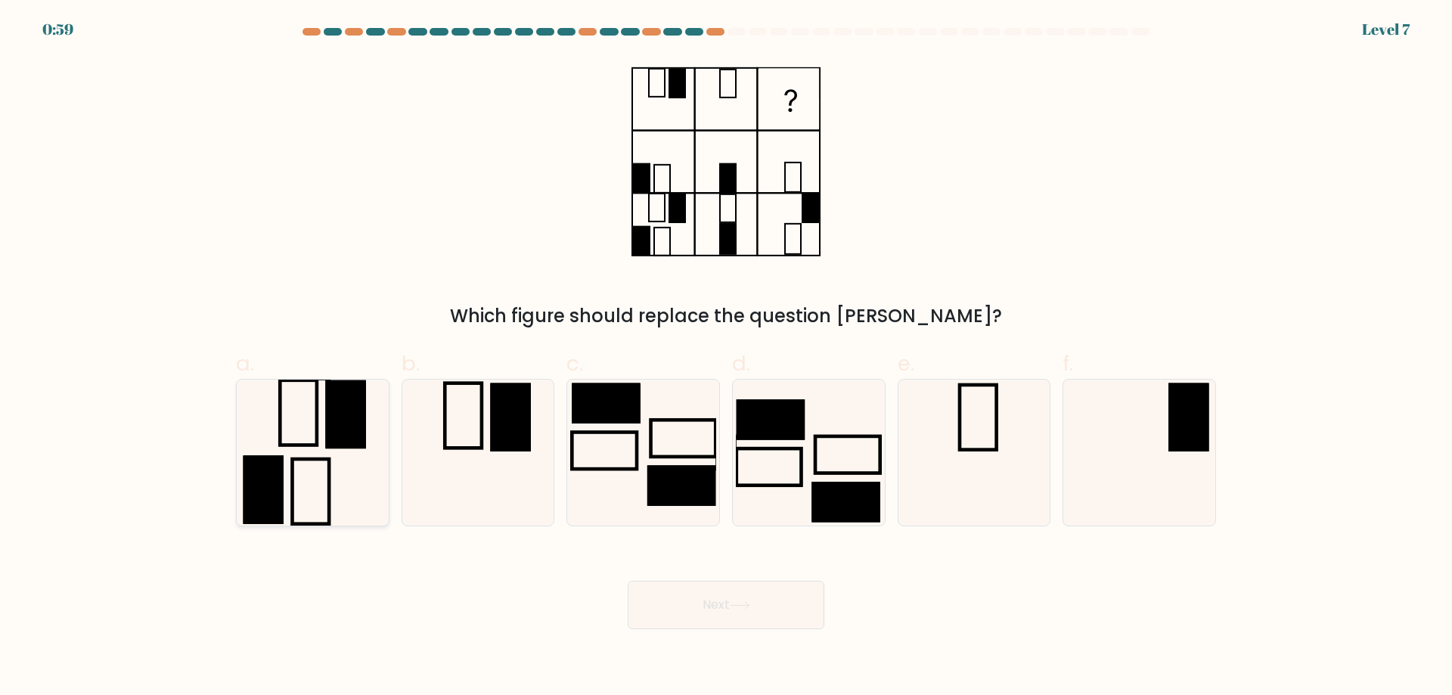
click at [343, 472] on icon at bounding box center [313, 453] width 146 height 146
click at [726, 358] on input "a." at bounding box center [726, 353] width 1 height 10
radio input "true"
click at [749, 617] on button "Next" at bounding box center [726, 605] width 197 height 48
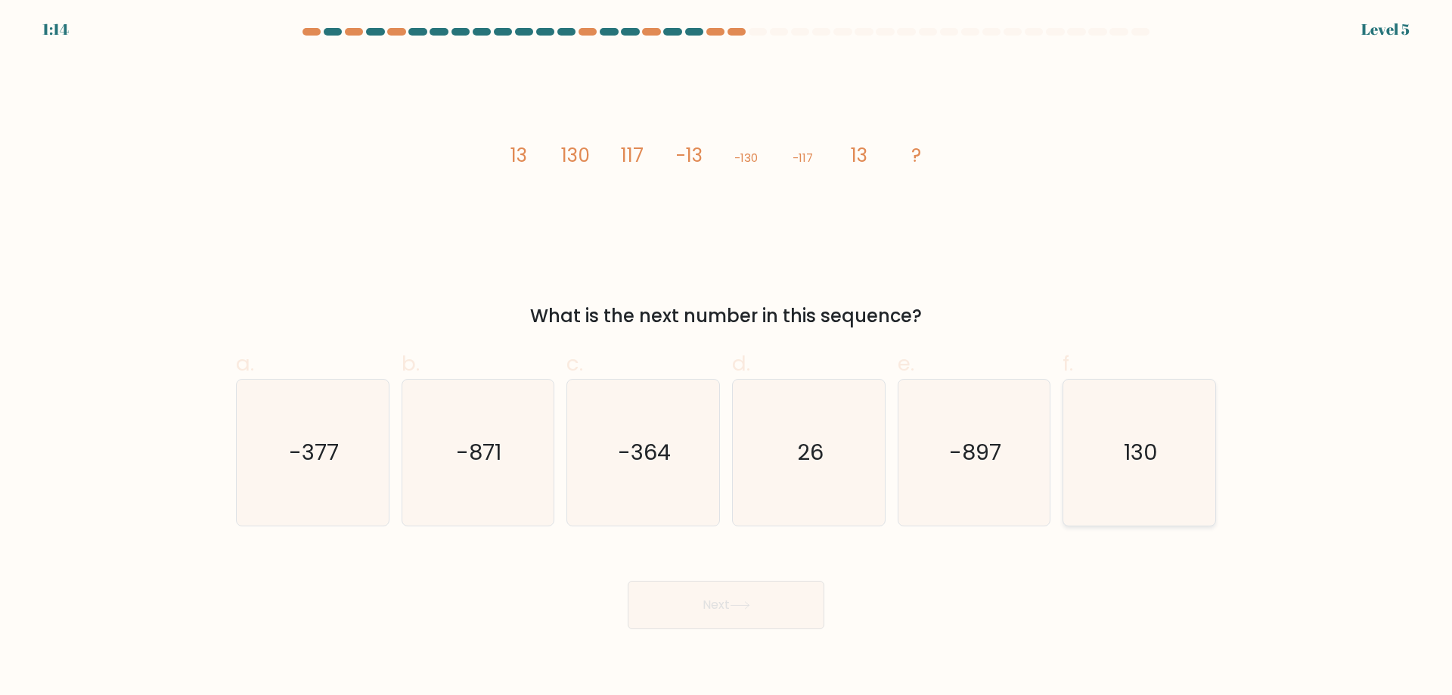
click at [1131, 444] on text "130" at bounding box center [1141, 452] width 34 height 30
click at [727, 358] on input "f. 130" at bounding box center [726, 353] width 1 height 10
radio input "true"
click at [754, 595] on button "Next" at bounding box center [726, 605] width 197 height 48
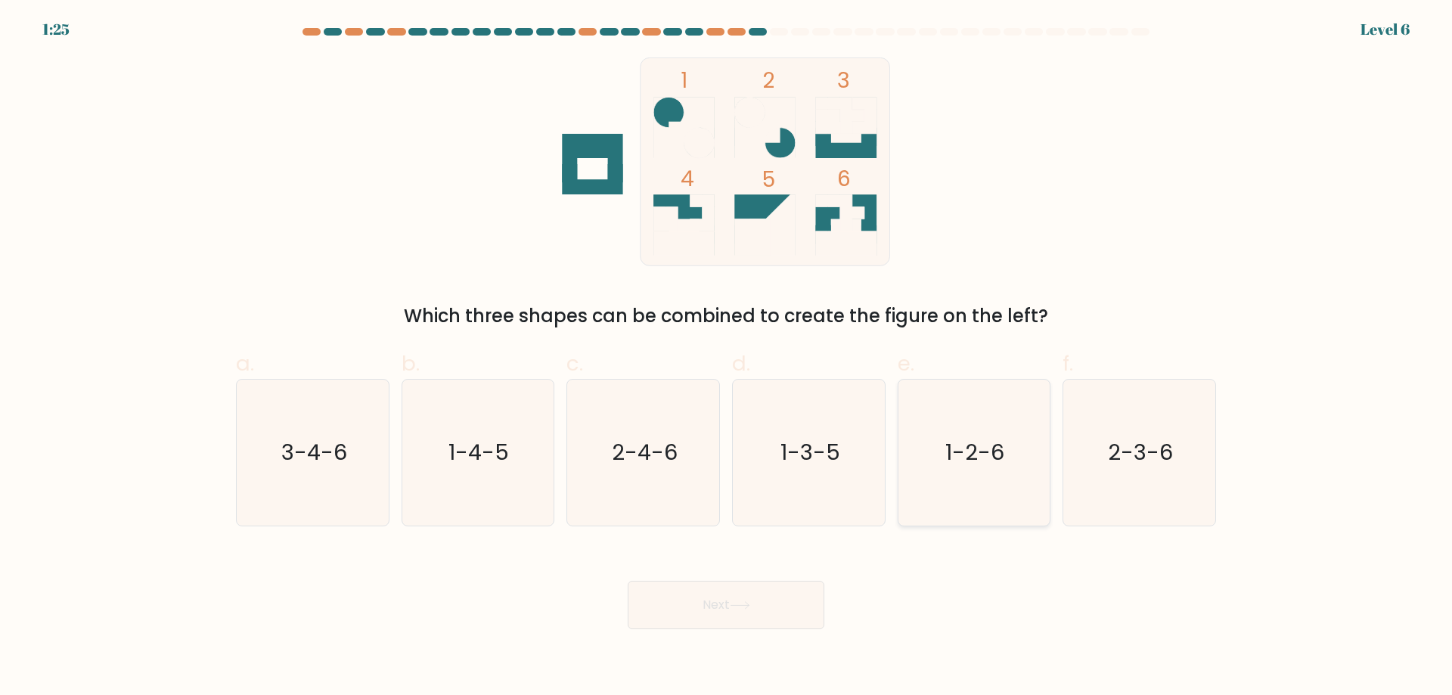
click at [934, 432] on icon "1-2-6" at bounding box center [974, 453] width 146 height 146
click at [727, 358] on input "e. 1-2-6" at bounding box center [726, 353] width 1 height 10
radio input "true"
click at [732, 603] on button "Next" at bounding box center [726, 605] width 197 height 48
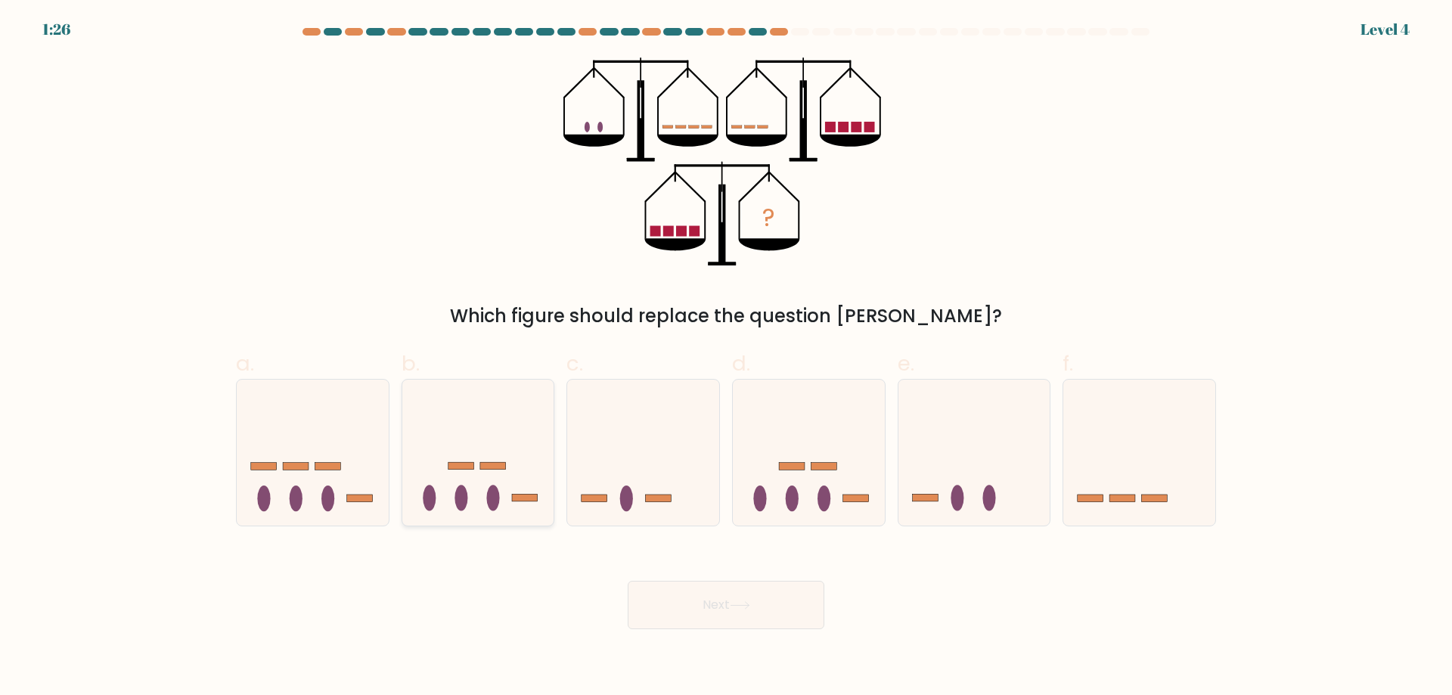
click at [489, 461] on icon at bounding box center [478, 452] width 152 height 126
click at [726, 358] on input "b." at bounding box center [726, 353] width 1 height 10
radio input "true"
click at [683, 611] on button "Next" at bounding box center [726, 605] width 197 height 48
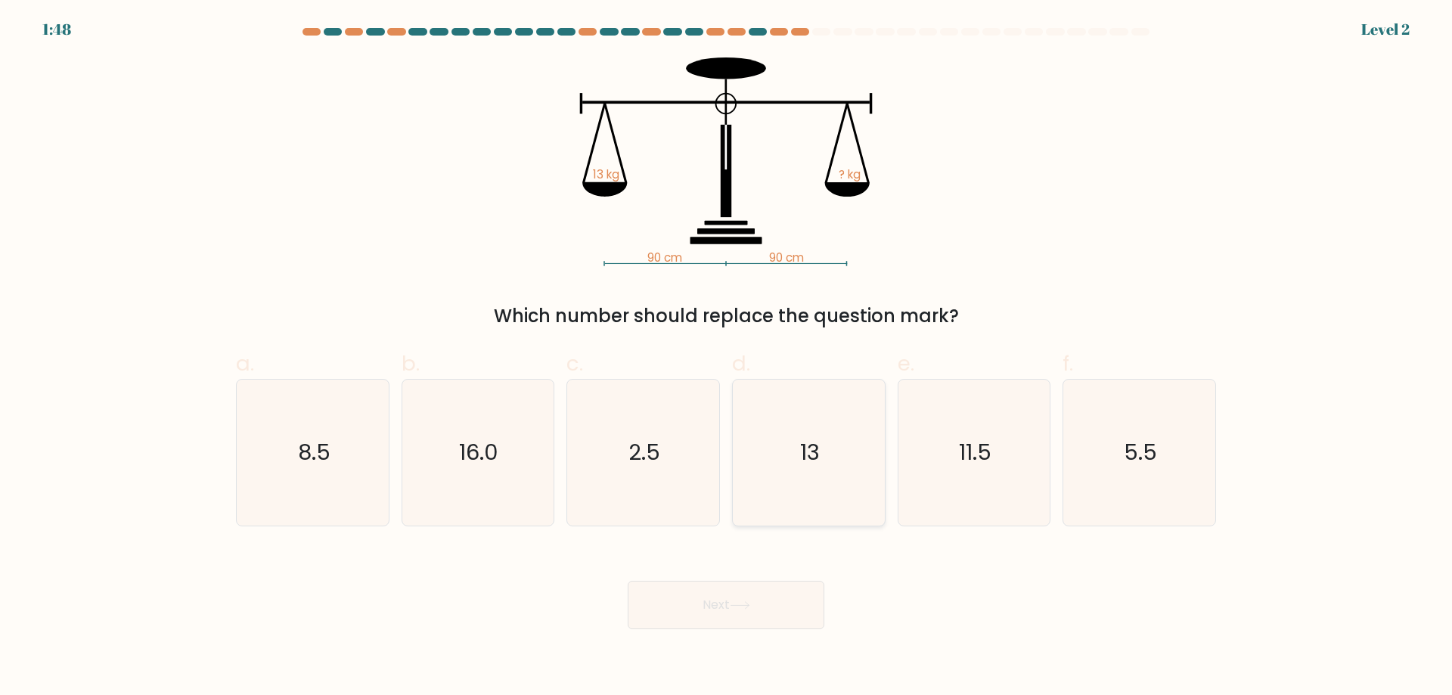
click at [839, 437] on icon "13" at bounding box center [809, 453] width 146 height 146
click at [727, 358] on input "d. 13" at bounding box center [726, 353] width 1 height 10
radio input "true"
click at [792, 622] on button "Next" at bounding box center [726, 605] width 197 height 48
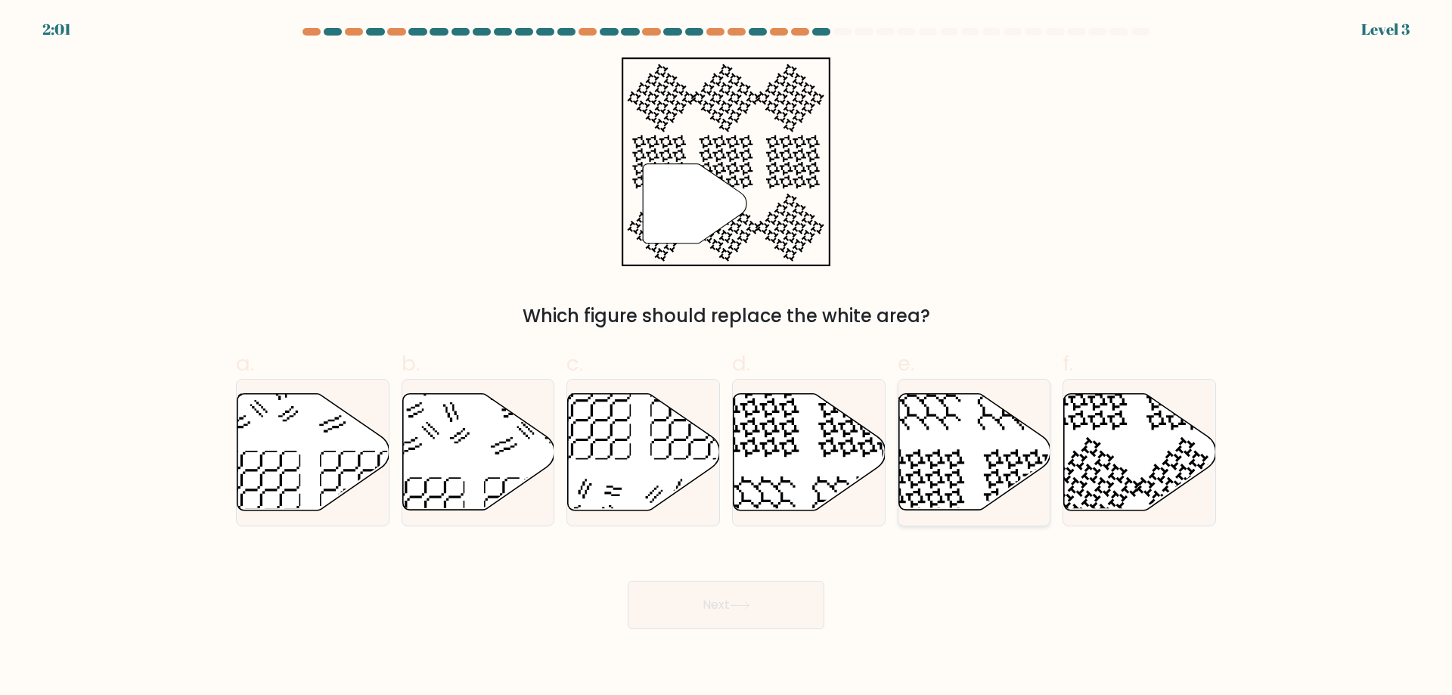
click at [965, 453] on icon at bounding box center [974, 452] width 152 height 116
click at [727, 358] on input "e." at bounding box center [726, 353] width 1 height 10
radio input "true"
click at [1146, 449] on icon at bounding box center [1140, 452] width 152 height 116
click at [727, 358] on input "f." at bounding box center [726, 353] width 1 height 10
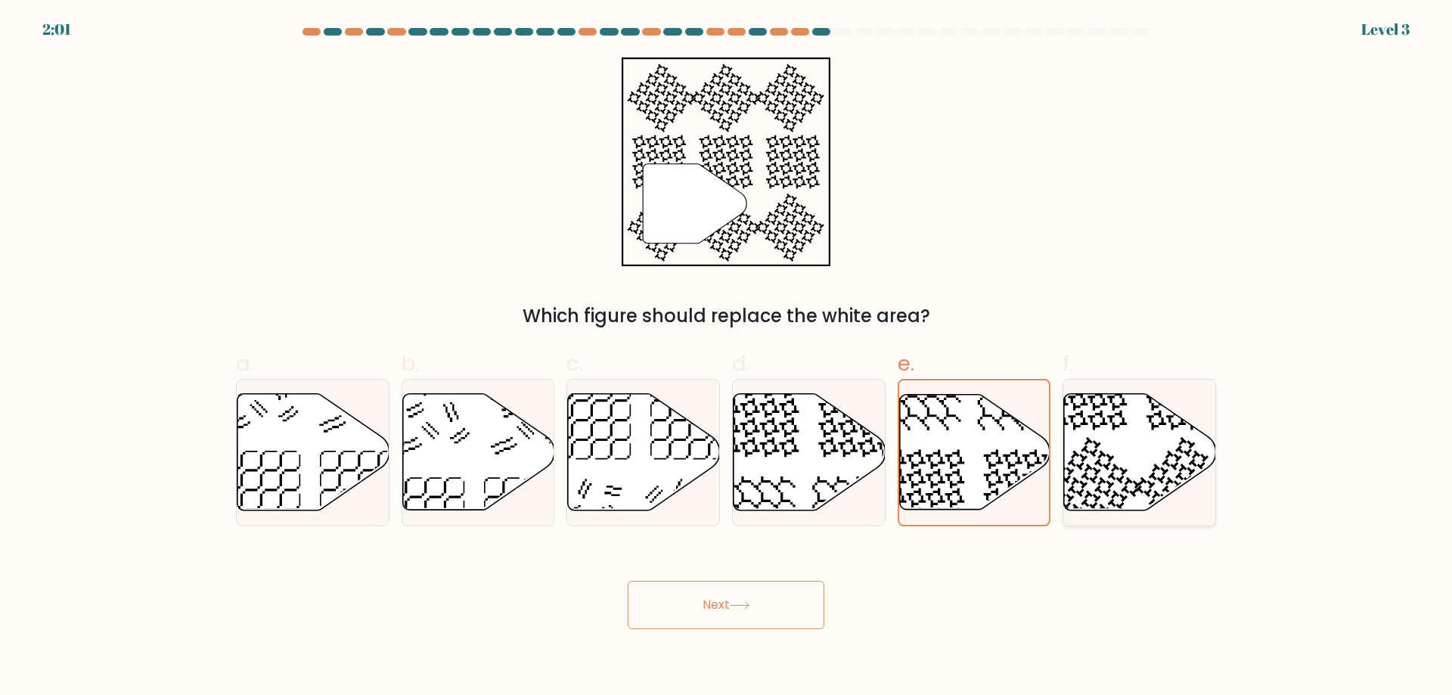
radio input "true"
click at [678, 597] on button "Next" at bounding box center [726, 605] width 197 height 48
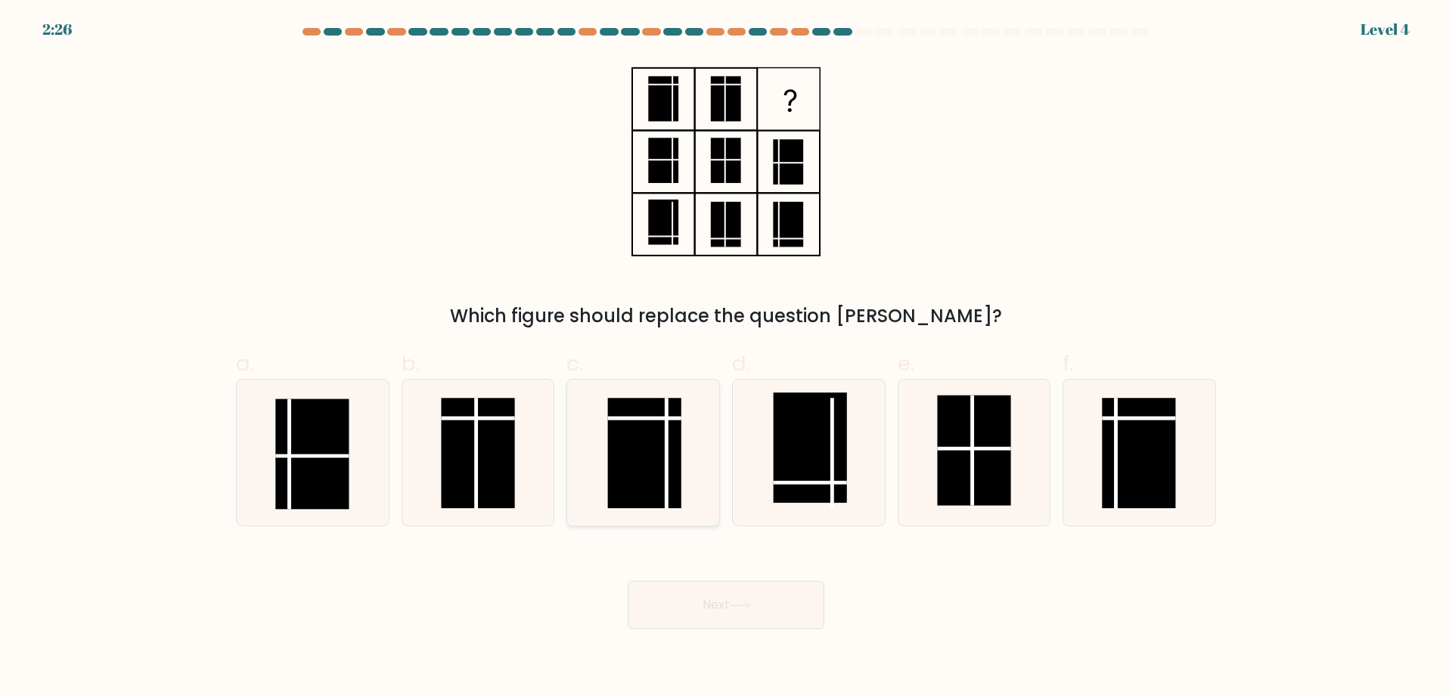
drag, startPoint x: 606, startPoint y: 473, endPoint x: 627, endPoint y: 509, distance: 42.0
click at [606, 473] on icon at bounding box center [643, 453] width 146 height 146
click at [726, 358] on input "c." at bounding box center [726, 353] width 1 height 10
radio input "true"
click at [739, 608] on icon at bounding box center [740, 605] width 20 height 8
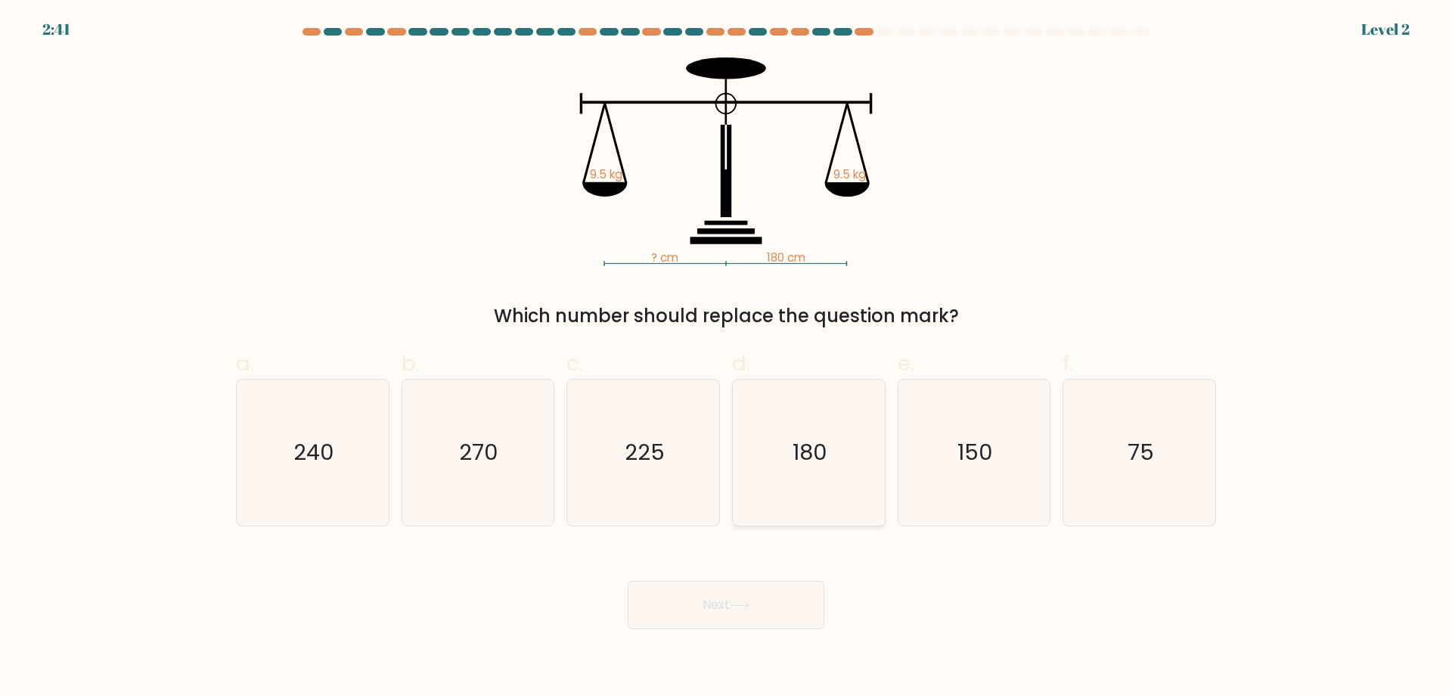
click at [784, 455] on icon "180" at bounding box center [809, 453] width 146 height 146
click at [727, 358] on input "d. 180" at bounding box center [726, 353] width 1 height 10
radio input "true"
click at [764, 606] on button "Next" at bounding box center [726, 605] width 197 height 48
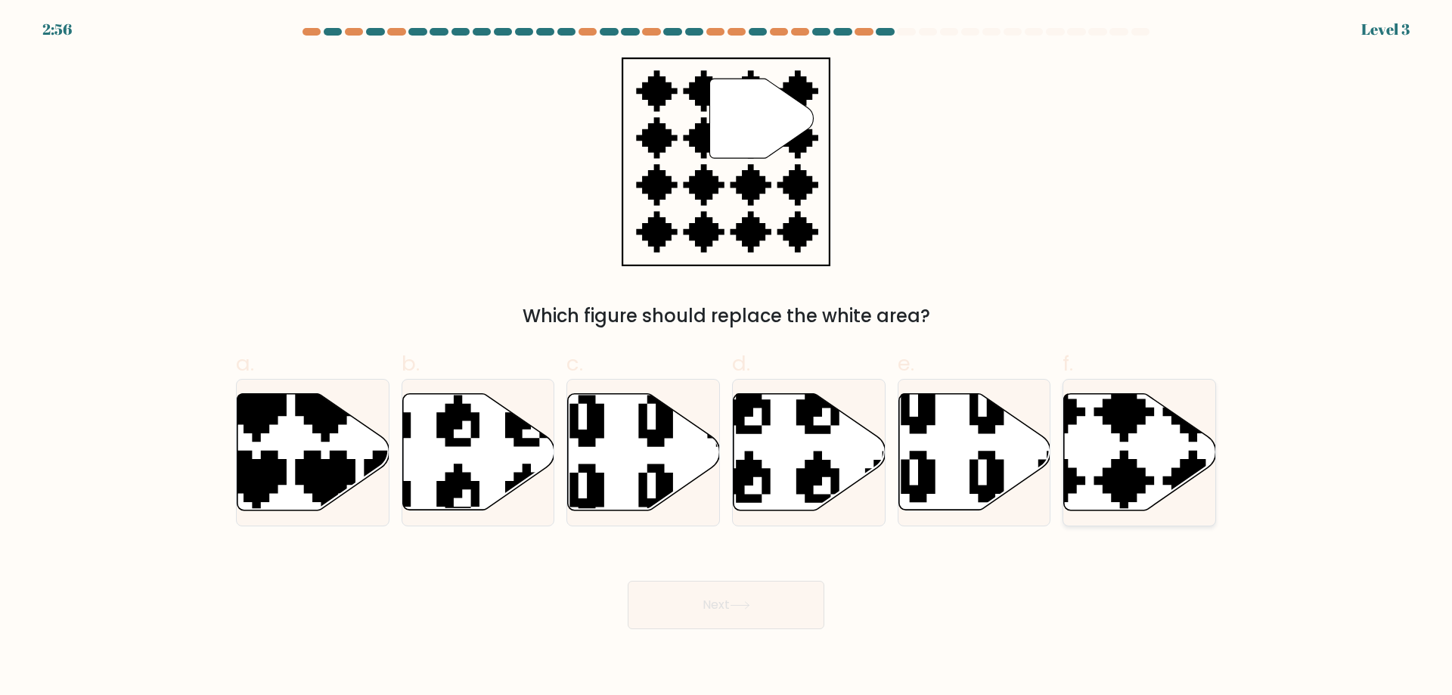
click at [1137, 428] on icon at bounding box center [1139, 452] width 152 height 119
click at [727, 358] on input "f." at bounding box center [726, 353] width 1 height 10
radio input "true"
click at [765, 611] on button "Next" at bounding box center [726, 605] width 197 height 48
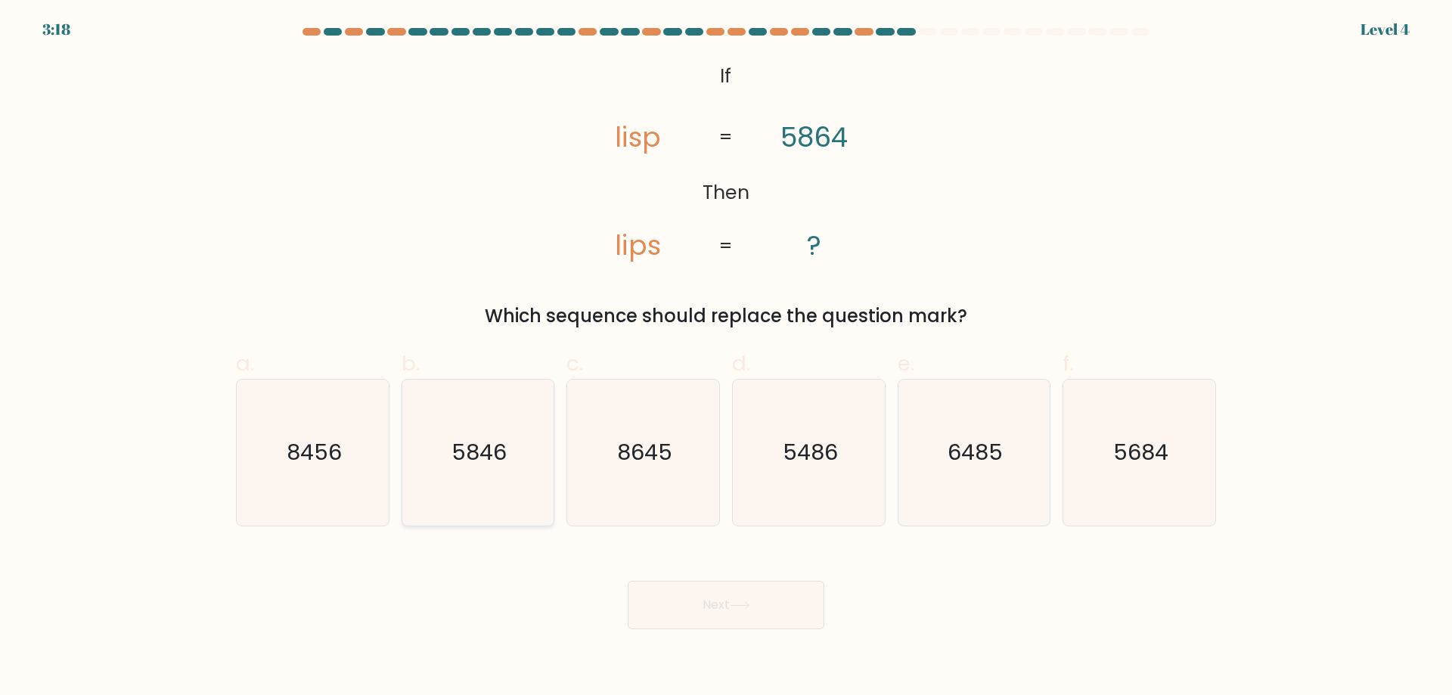
drag, startPoint x: 473, startPoint y: 417, endPoint x: 540, endPoint y: 515, distance: 118.5
click at [473, 417] on icon "5846" at bounding box center [478, 453] width 146 height 146
click at [726, 358] on input "b. 5846" at bounding box center [726, 353] width 1 height 10
radio input "true"
click at [717, 619] on button "Next" at bounding box center [726, 605] width 197 height 48
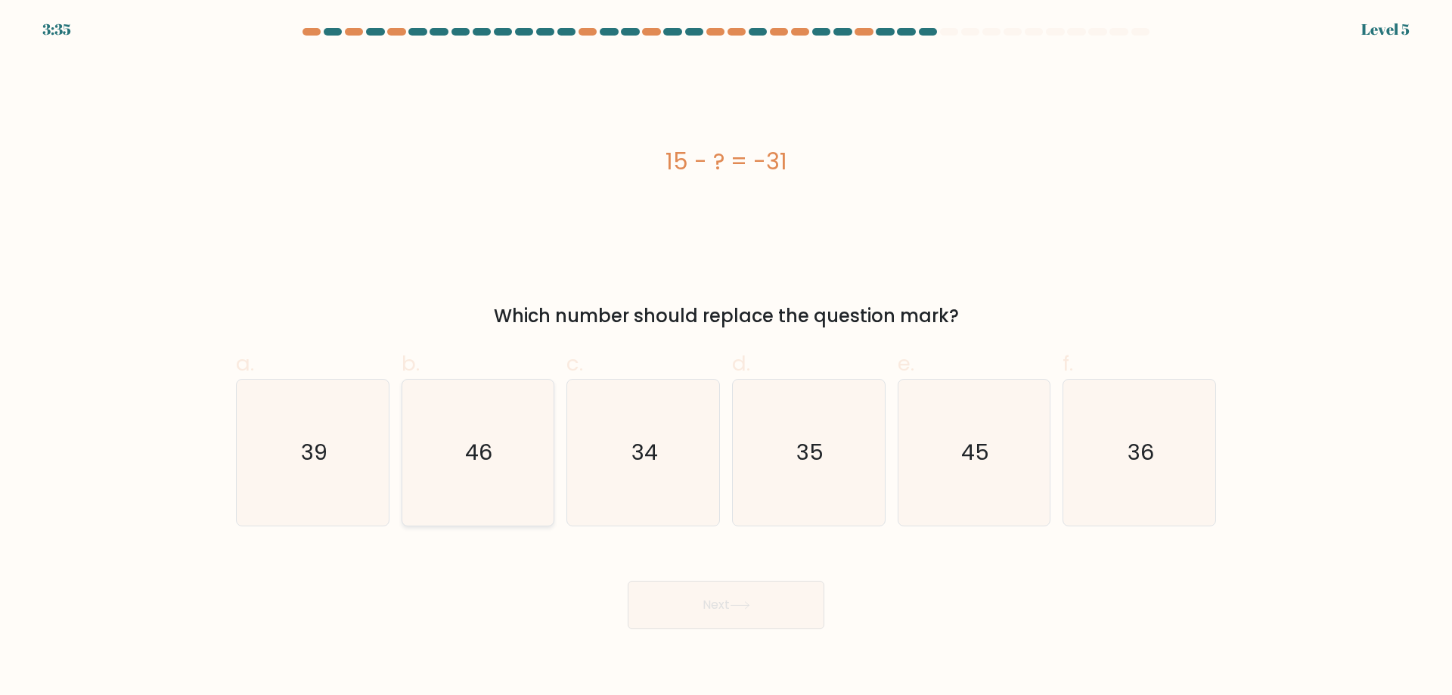
click at [531, 480] on icon "46" at bounding box center [478, 453] width 146 height 146
click at [726, 358] on input "b. 46" at bounding box center [726, 353] width 1 height 10
radio input "true"
click at [734, 616] on button "Next" at bounding box center [726, 605] width 197 height 48
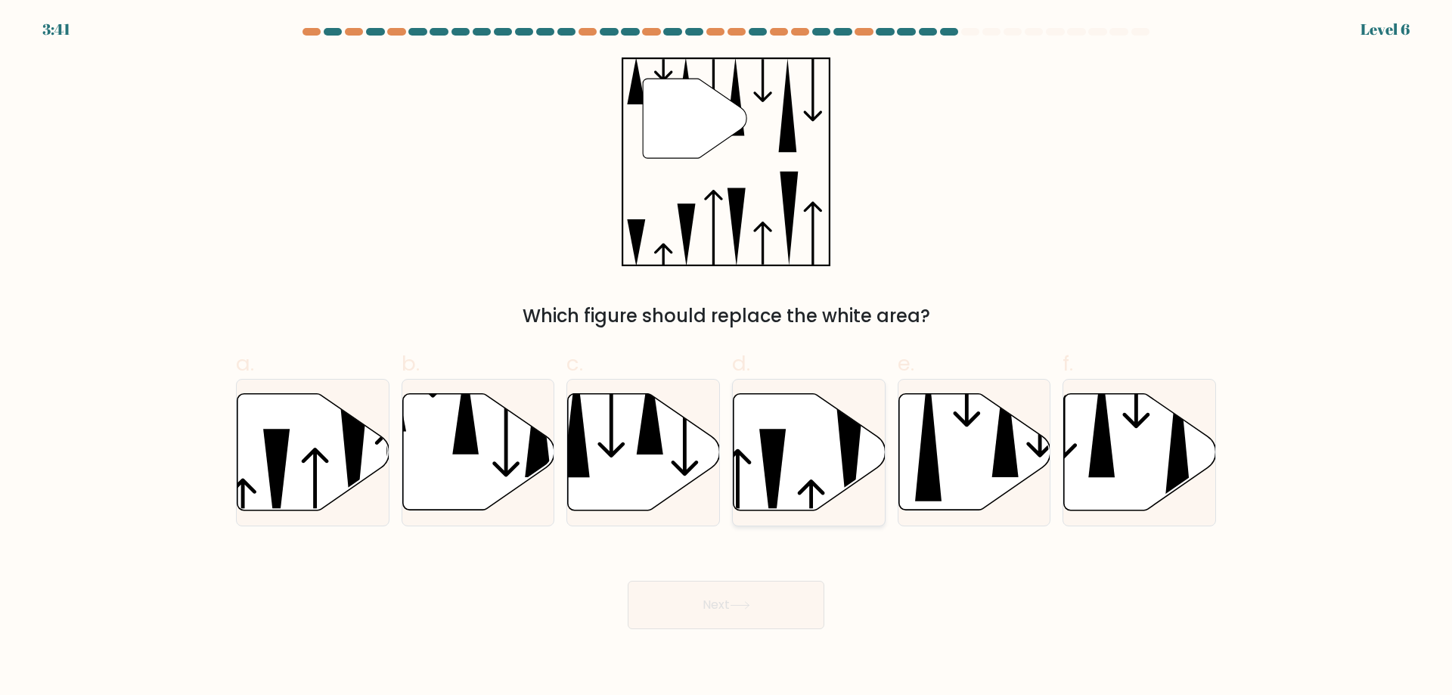
click at [796, 420] on icon at bounding box center [810, 452] width 152 height 116
click at [727, 358] on input "d." at bounding box center [726, 353] width 1 height 10
radio input "true"
click at [786, 610] on button "Next" at bounding box center [726, 605] width 197 height 48
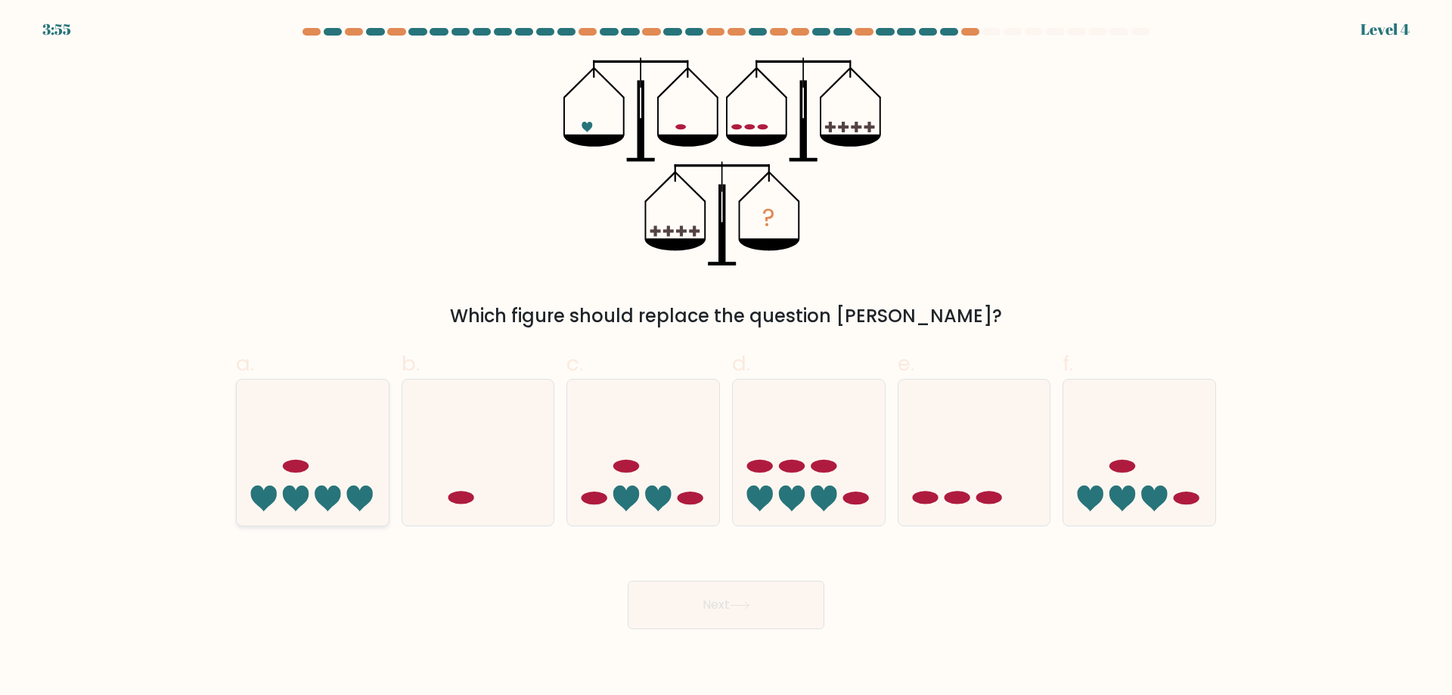
click at [291, 399] on icon at bounding box center [313, 452] width 152 height 126
click at [726, 358] on input "a." at bounding box center [726, 353] width 1 height 10
radio input "true"
click at [696, 606] on button "Next" at bounding box center [726, 605] width 197 height 48
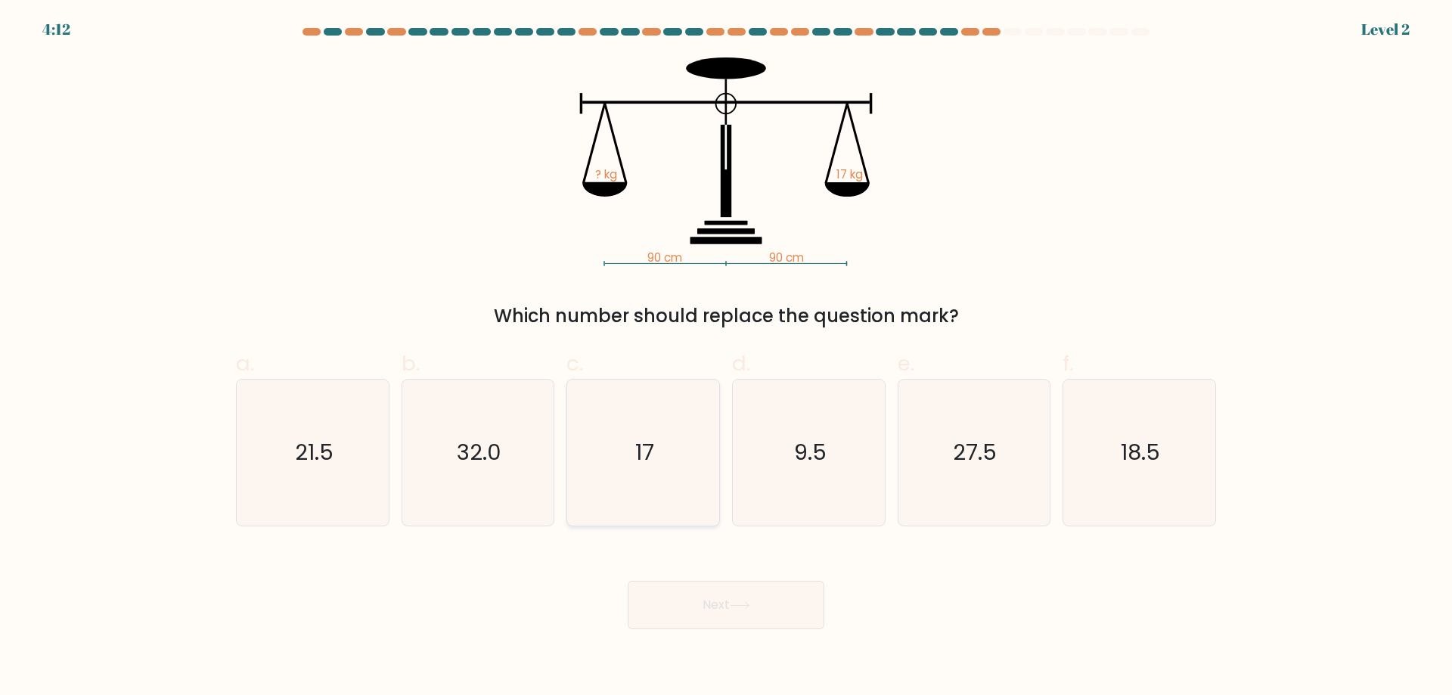
drag, startPoint x: 596, startPoint y: 447, endPoint x: 676, endPoint y: 515, distance: 105.2
click at [597, 447] on icon "17" at bounding box center [643, 453] width 146 height 146
click at [726, 358] on input "c. 17" at bounding box center [726, 353] width 1 height 10
radio input "true"
click at [749, 596] on button "Next" at bounding box center [726, 605] width 197 height 48
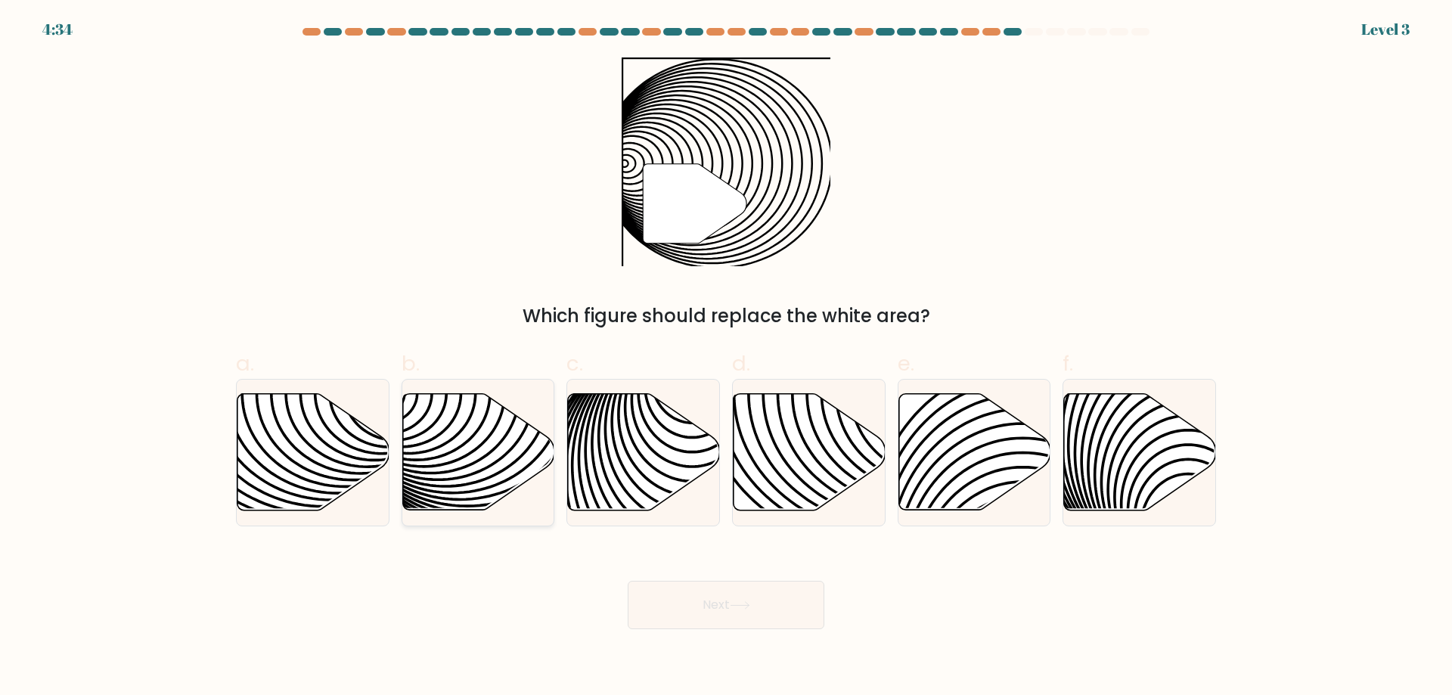
click at [441, 421] on icon at bounding box center [478, 452] width 152 height 116
click at [726, 358] on input "b." at bounding box center [726, 353] width 1 height 10
radio input "true"
click at [762, 628] on button "Next" at bounding box center [726, 605] width 197 height 48
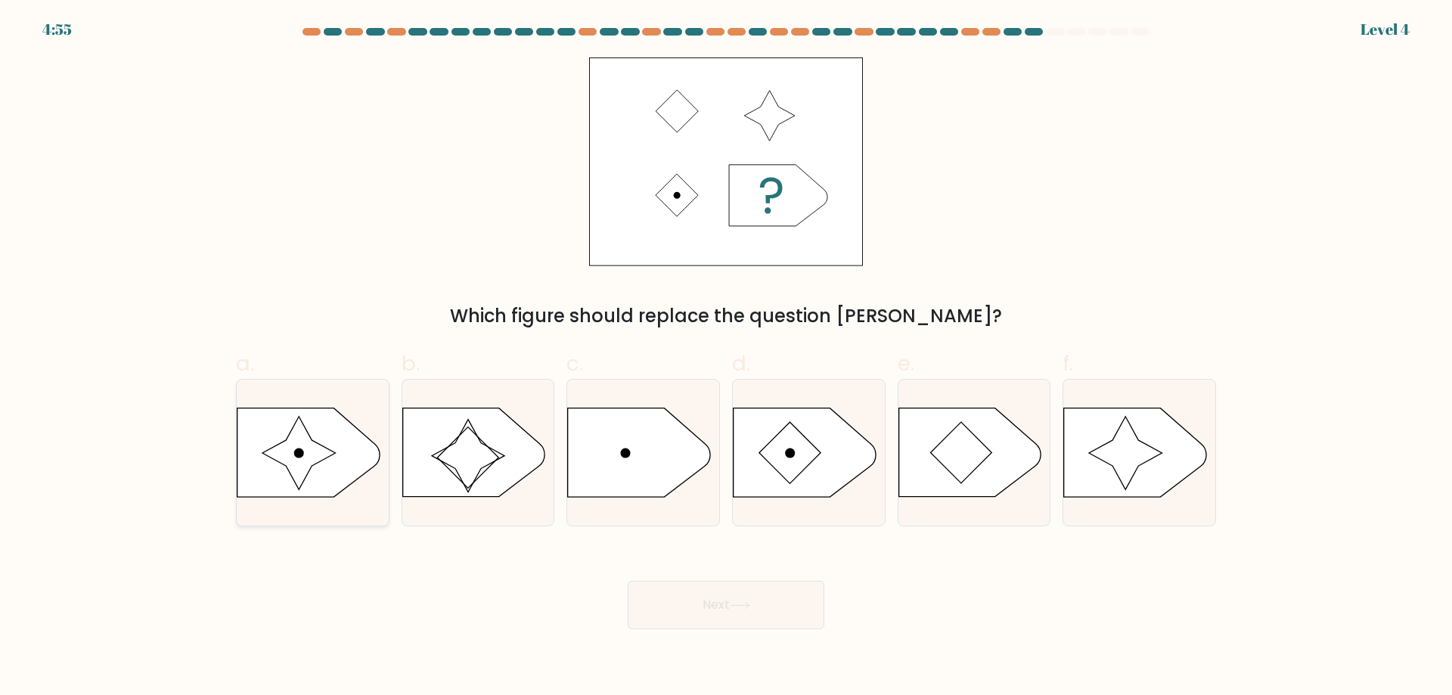
drag, startPoint x: 315, startPoint y: 423, endPoint x: 306, endPoint y: 433, distance: 12.9
click at [315, 423] on icon at bounding box center [308, 452] width 142 height 88
click at [726, 358] on input "a." at bounding box center [726, 353] width 1 height 10
radio input "true"
click at [706, 602] on button "Next" at bounding box center [726, 605] width 197 height 48
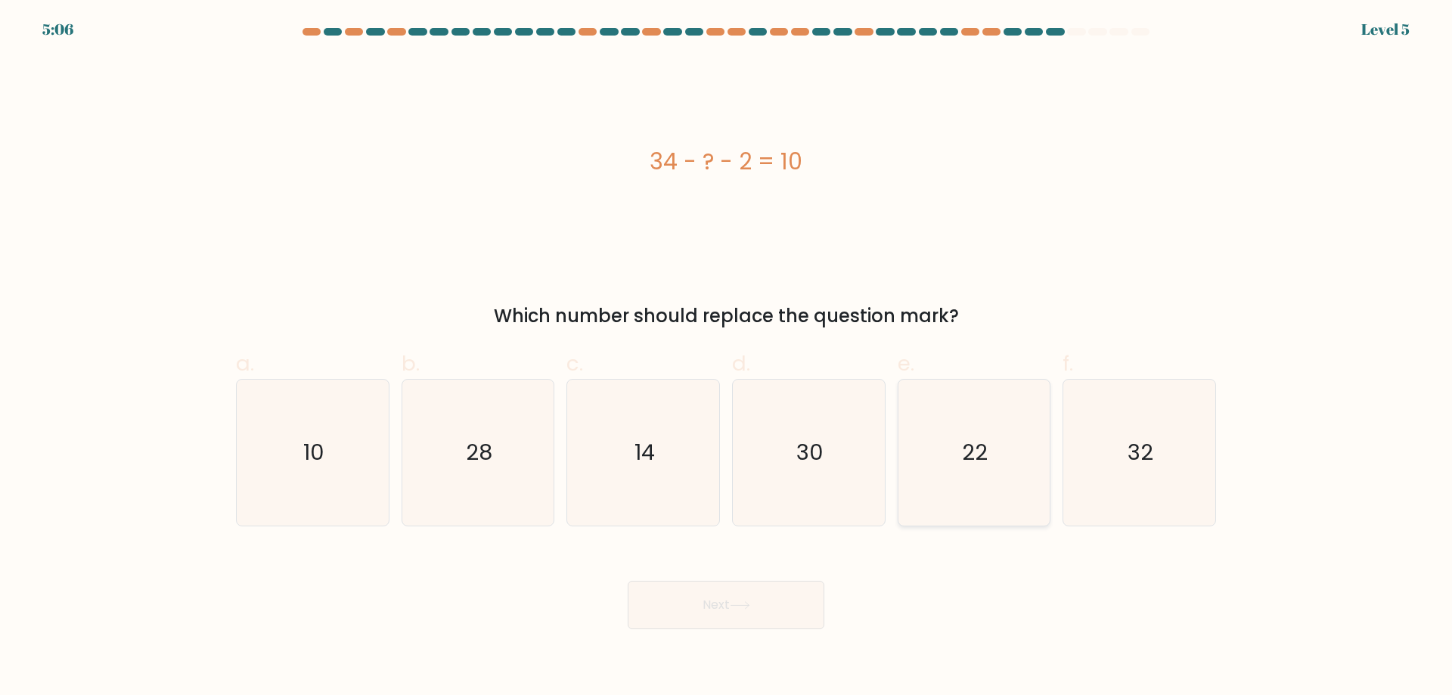
click at [978, 426] on icon "22" at bounding box center [974, 453] width 146 height 146
click at [727, 358] on input "e. 22" at bounding box center [726, 353] width 1 height 10
radio input "true"
click at [732, 611] on button "Next" at bounding box center [726, 605] width 197 height 48
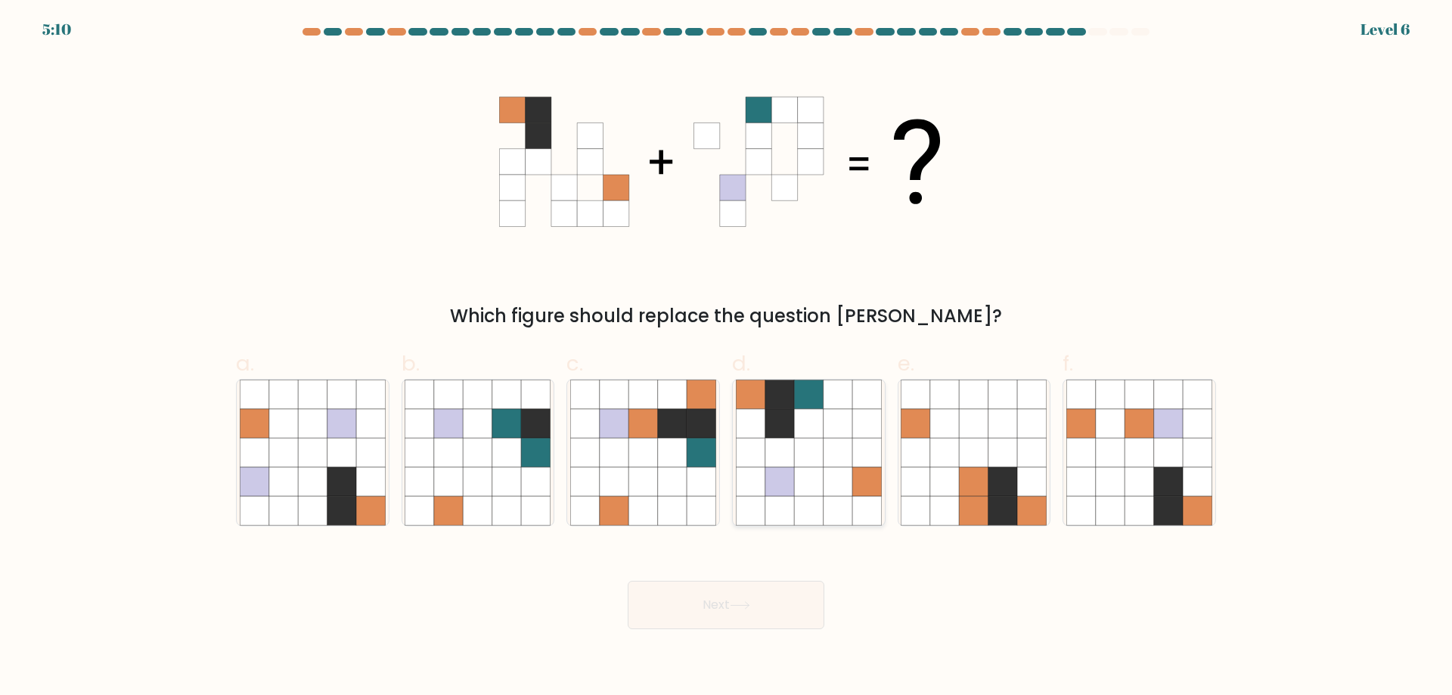
click at [766, 446] on icon at bounding box center [779, 452] width 29 height 29
click at [727, 358] on input "d." at bounding box center [726, 353] width 1 height 10
radio input "true"
click at [671, 609] on button "Next" at bounding box center [726, 605] width 197 height 48
click at [1019, 586] on div "Next" at bounding box center [726, 586] width 998 height 85
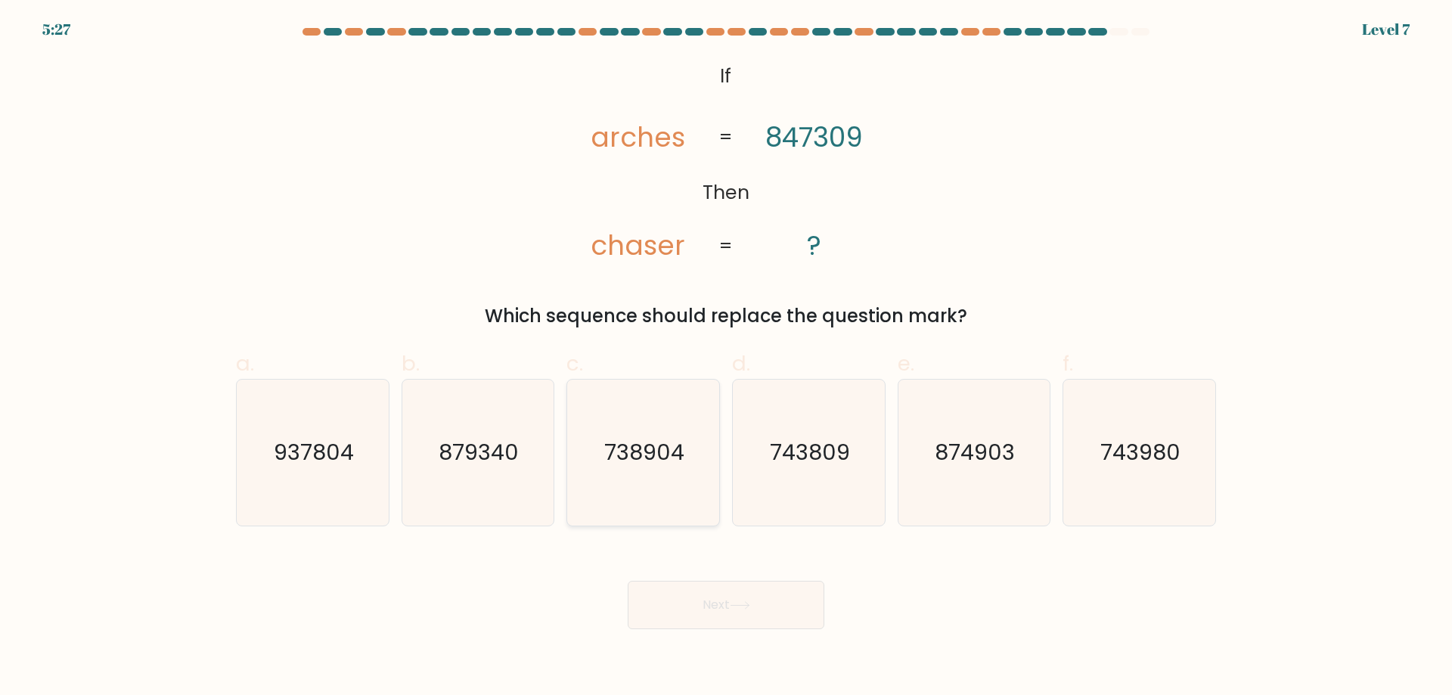
click at [631, 456] on text "738904" at bounding box center [645, 452] width 80 height 30
click at [726, 358] on input "c. 738904" at bounding box center [726, 353] width 1 height 10
radio input "true"
click at [706, 616] on button "Next" at bounding box center [726, 605] width 197 height 48
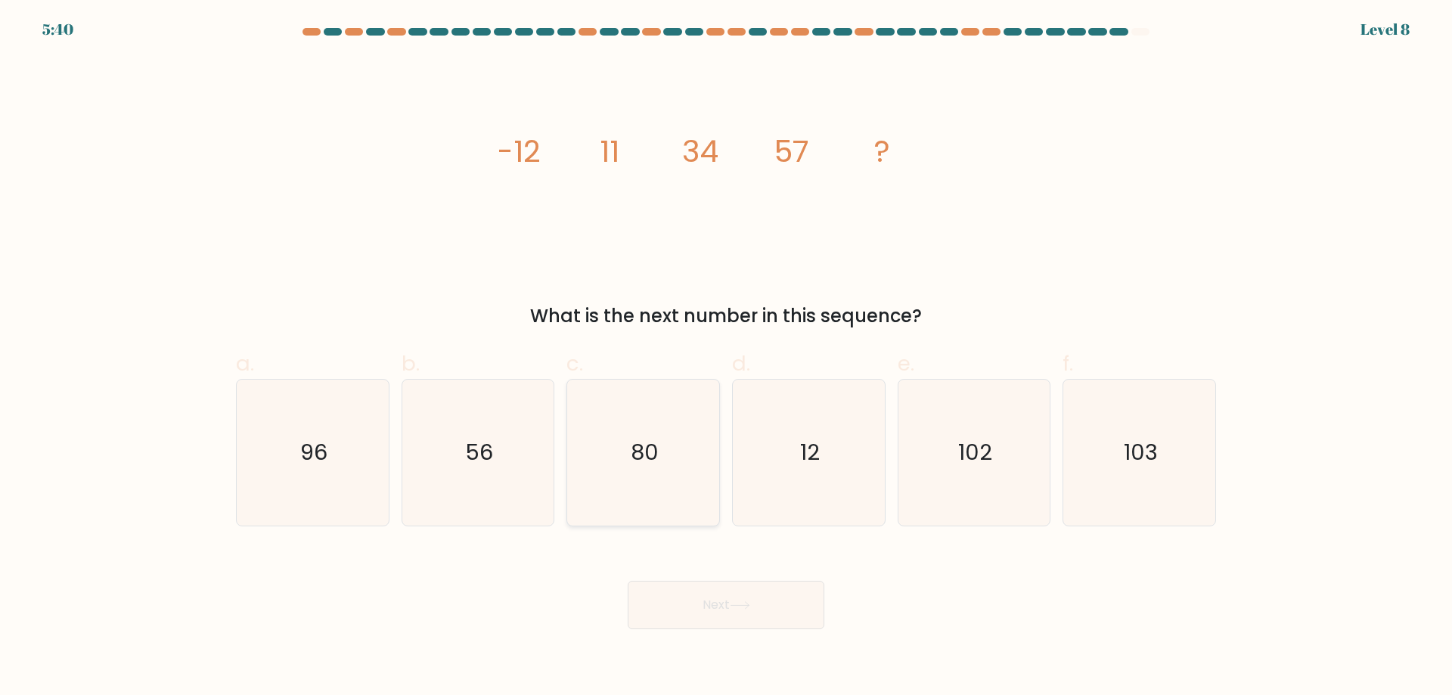
click at [597, 417] on icon "80" at bounding box center [643, 453] width 146 height 146
click at [726, 358] on input "c. 80" at bounding box center [726, 353] width 1 height 10
radio input "true"
click at [685, 598] on button "Next" at bounding box center [726, 605] width 197 height 48
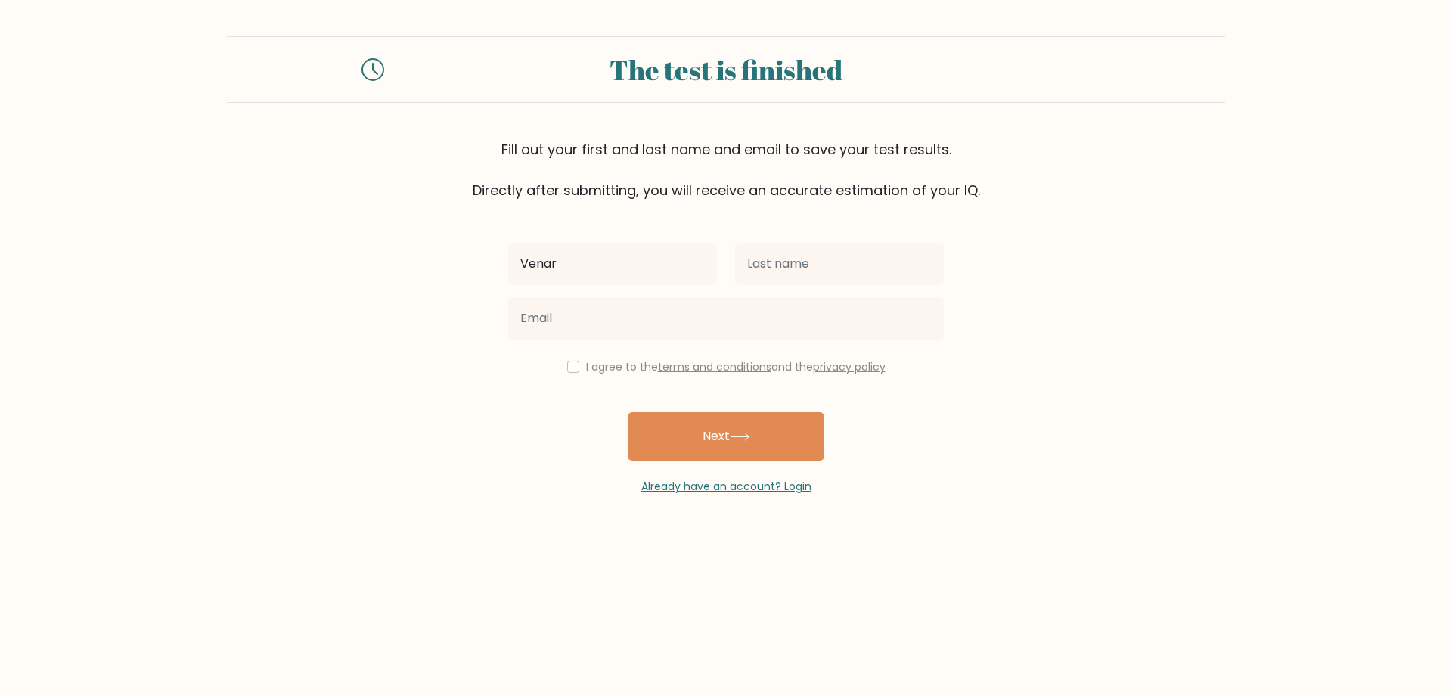
type input "Venar"
type input "b"
type input "Bataller"
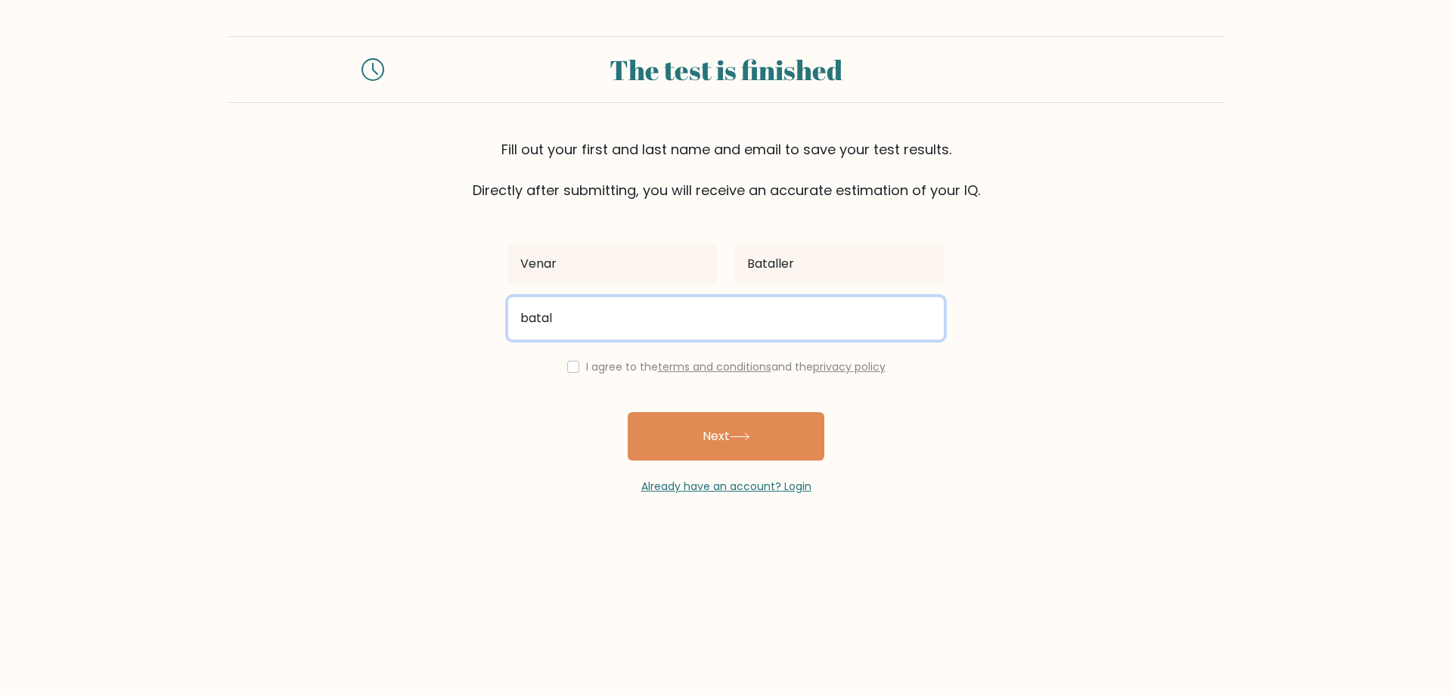
type input "batallervenar@gmail.com"
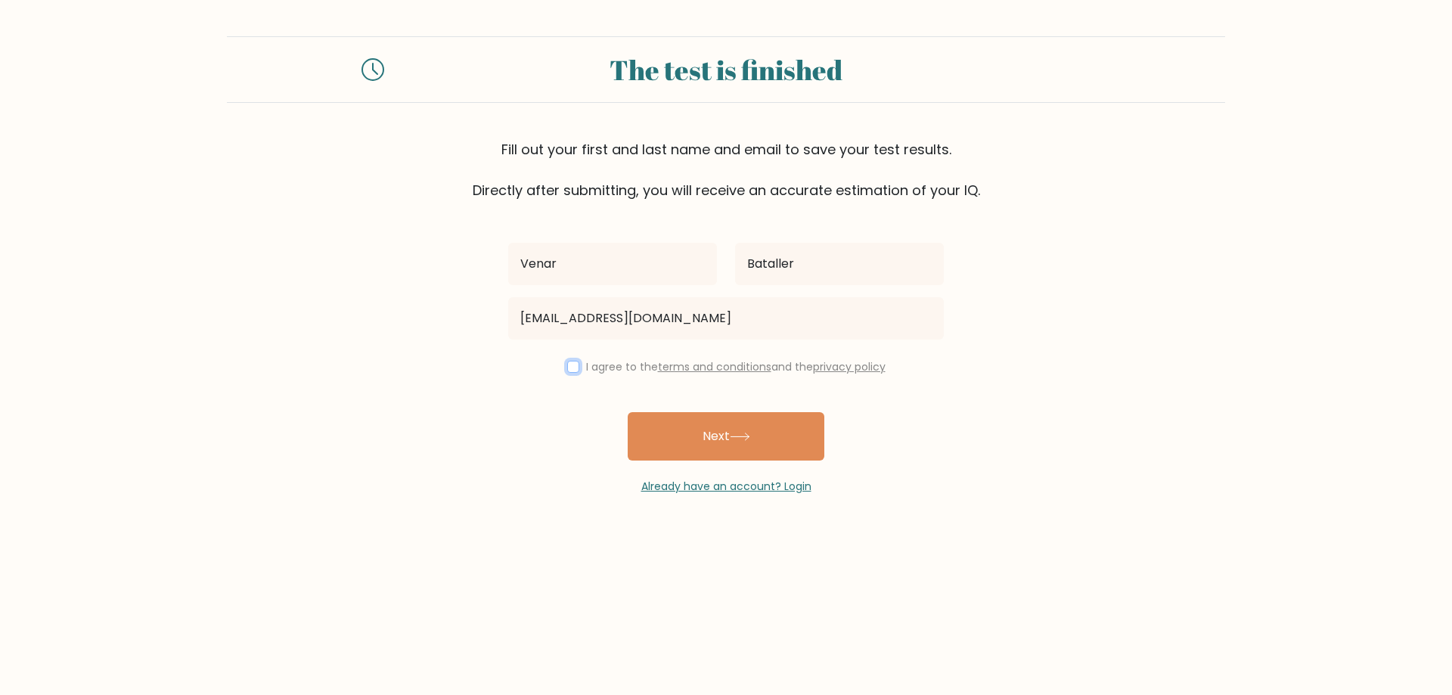
click at [570, 368] on input "checkbox" at bounding box center [573, 367] width 12 height 12
checkbox input "true"
click at [701, 440] on button "Next" at bounding box center [726, 436] width 197 height 48
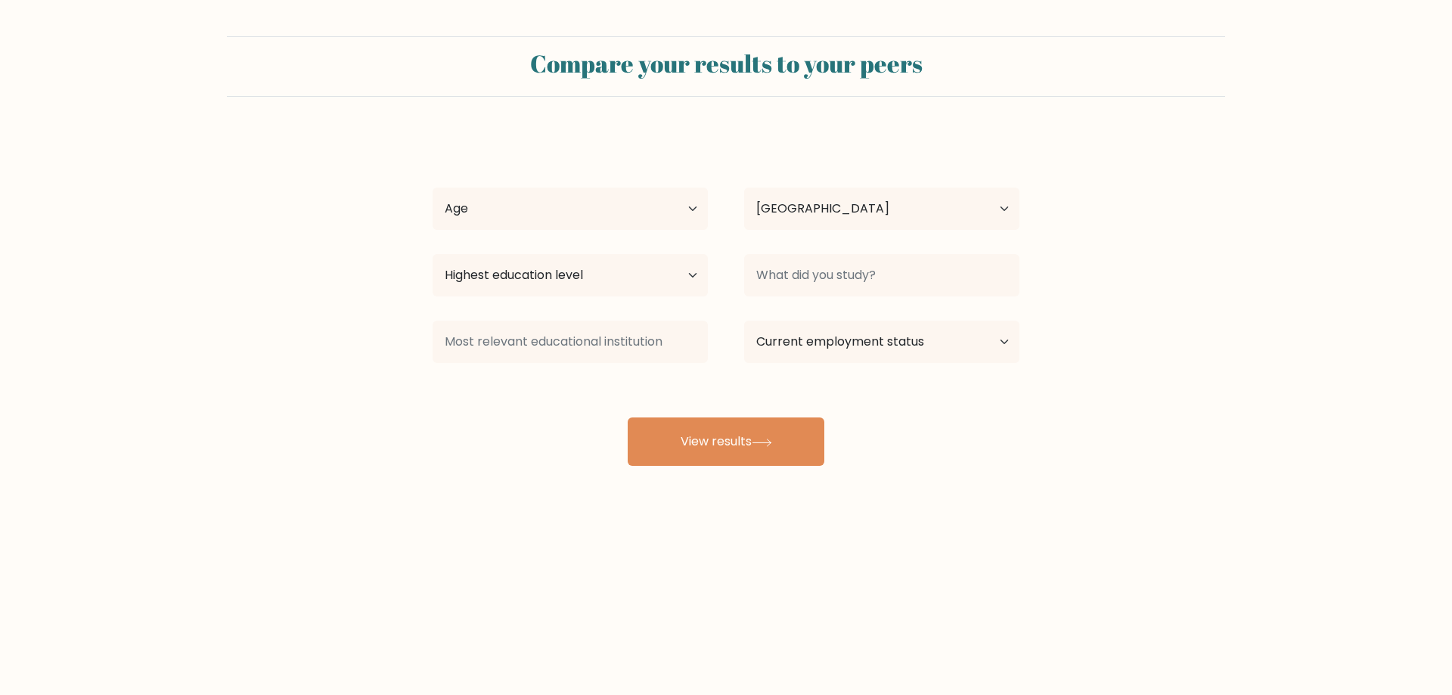
select select "PH"
click at [551, 216] on select "Age Under 18 years old 18-24 years old 25-34 years old 35-44 years old 45-54 ye…" at bounding box center [570, 209] width 275 height 42
select select "25_34"
click at [433, 188] on select "Age Under 18 years old 18-24 years old 25-34 years old 35-44 years old 45-54 ye…" at bounding box center [570, 209] width 275 height 42
click at [560, 274] on select "Highest education level No schooling Primary Lower Secondary Upper Secondary Oc…" at bounding box center [570, 275] width 275 height 42
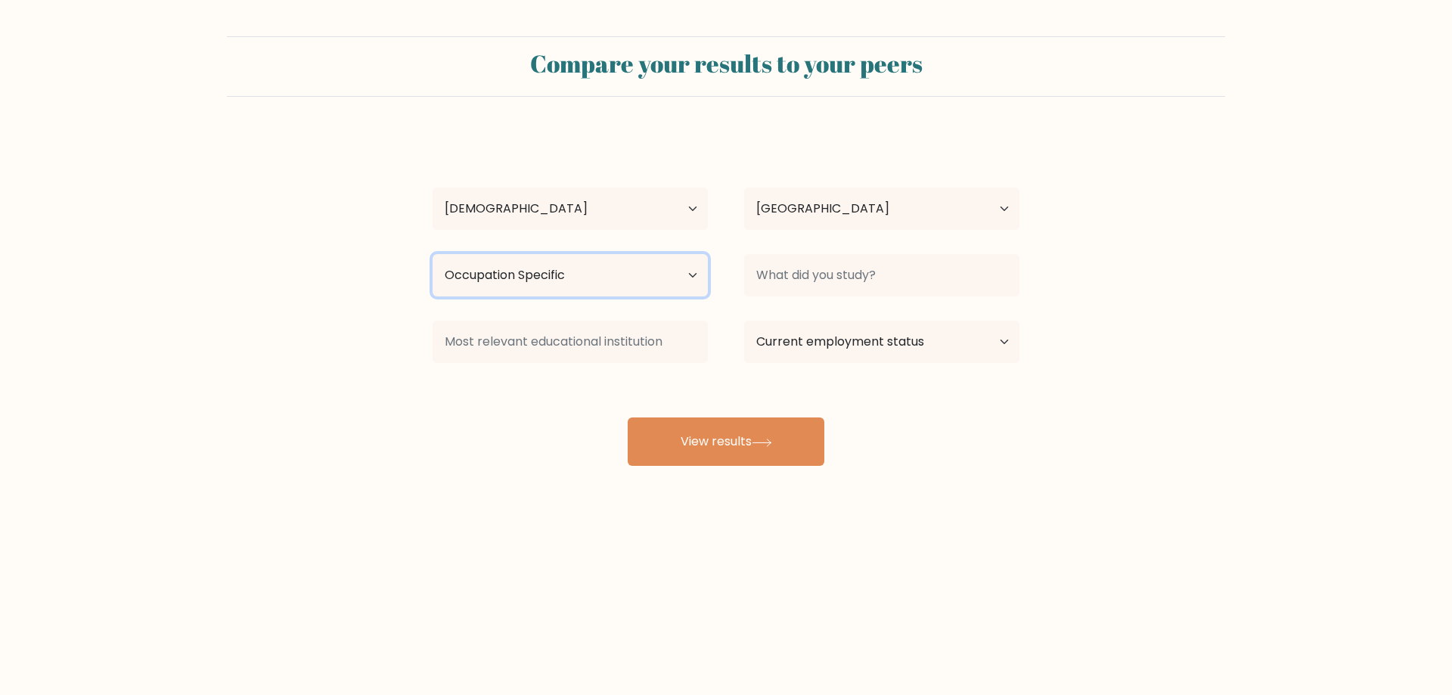
click at [433, 254] on select "Highest education level No schooling Primary Lower Secondary Upper Secondary Oc…" at bounding box center [570, 275] width 275 height 42
click at [594, 283] on select "Highest education level No schooling Primary Lower Secondary Upper Secondary Oc…" at bounding box center [570, 275] width 275 height 42
select select "upper_secondary"
click at [433, 254] on select "Highest education level No schooling Primary Lower Secondary Upper Secondary Oc…" at bounding box center [570, 275] width 275 height 42
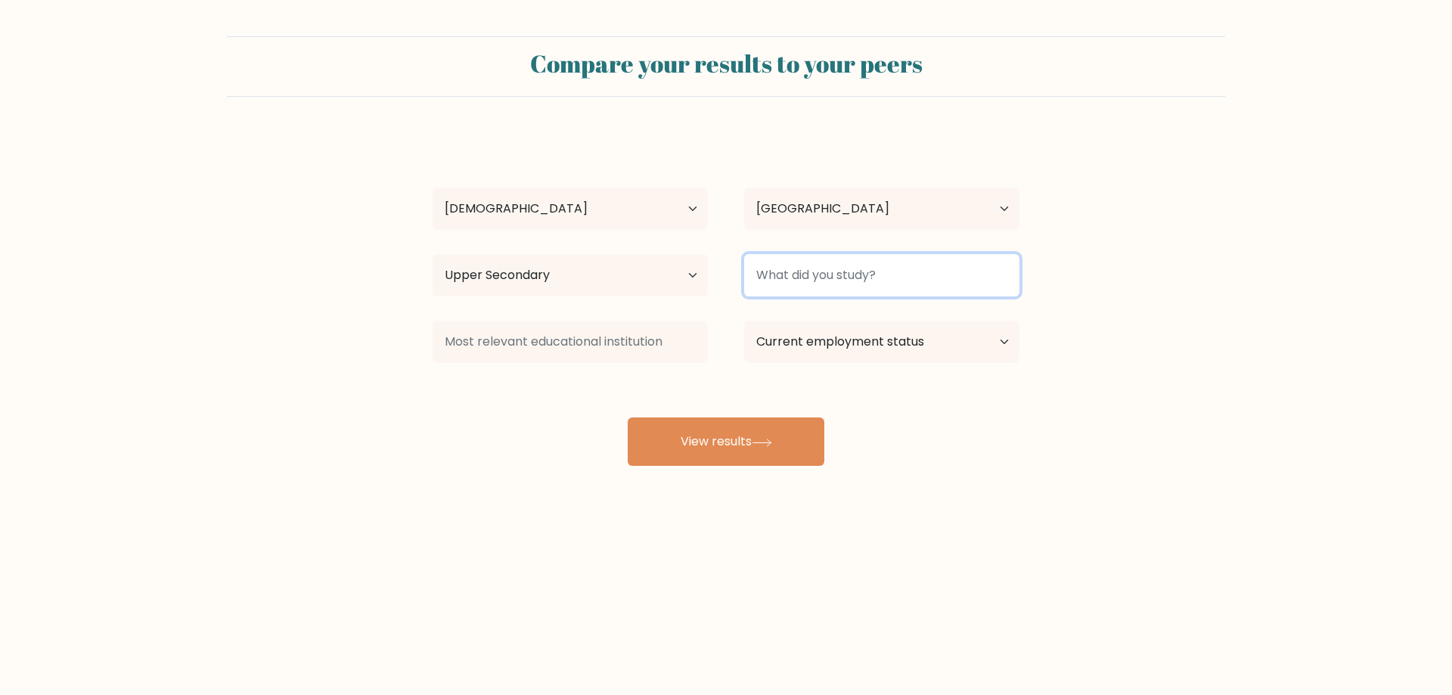
click at [833, 269] on input at bounding box center [881, 275] width 275 height 42
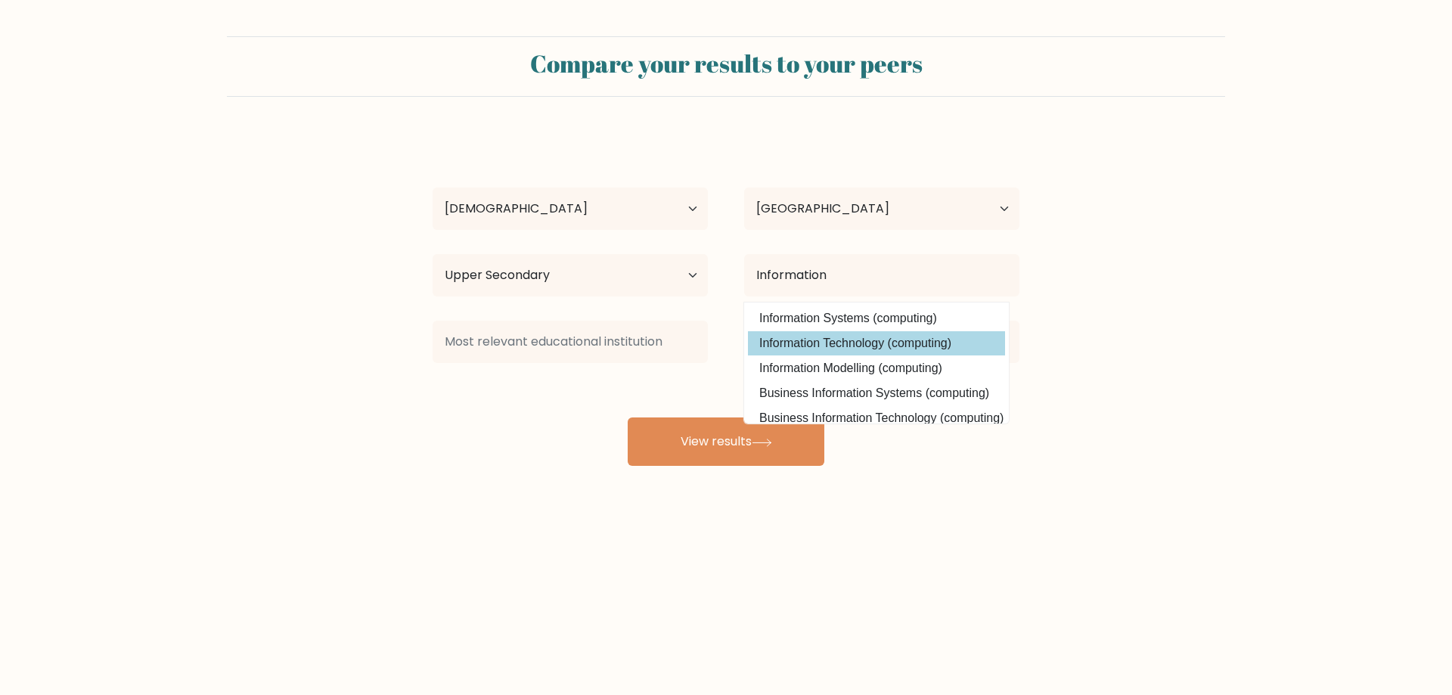
click at [900, 346] on option "Information Technology (computing)" at bounding box center [876, 343] width 257 height 24
type input "Information Technology"
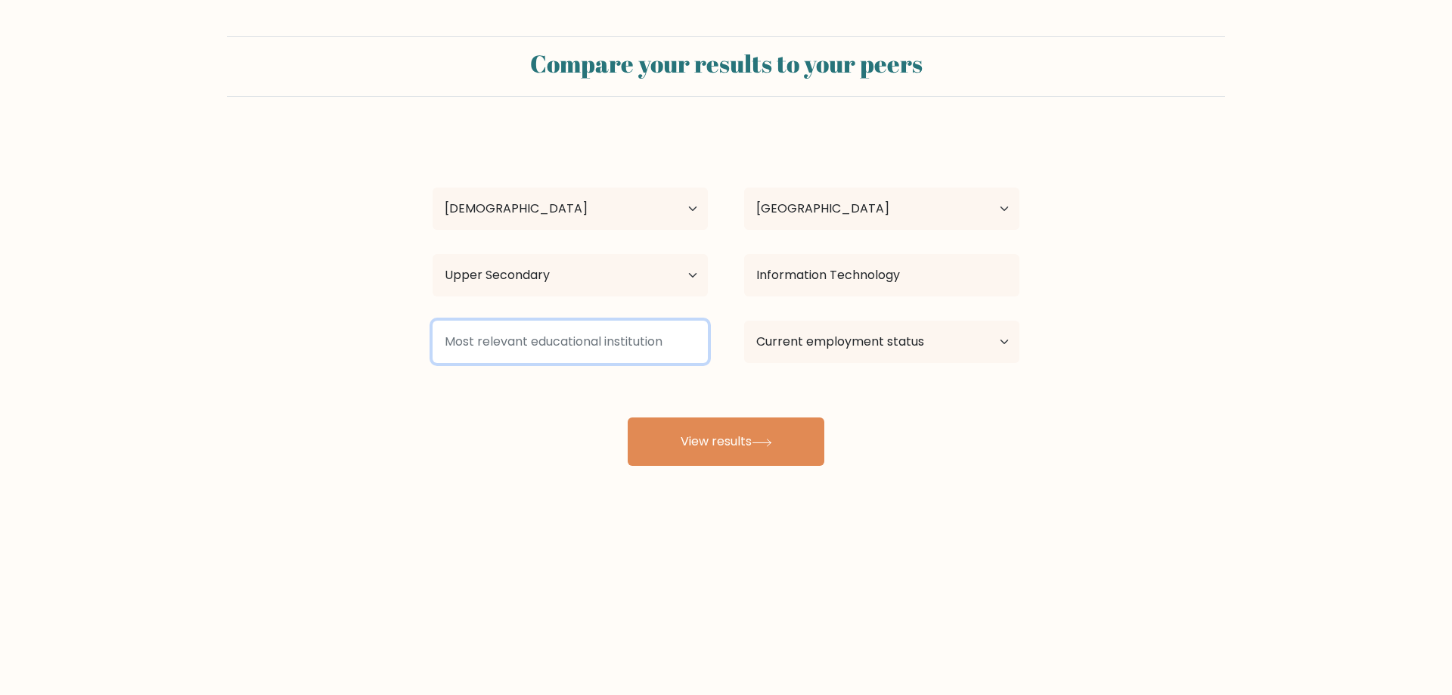
click at [644, 333] on input at bounding box center [570, 342] width 275 height 42
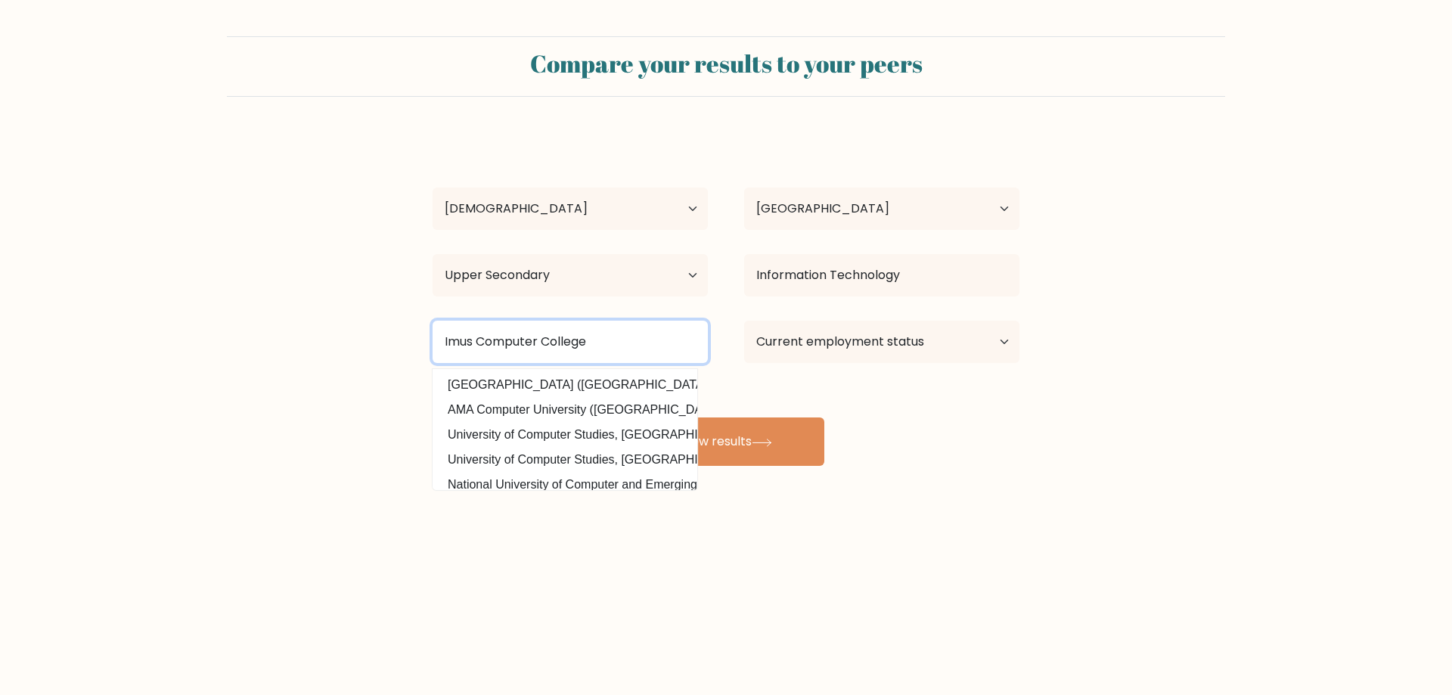
type input "Imus Computer College"
click at [939, 399] on div "Venar Bataller Age Under 18 years old 18-24 years old 25-34 years old 35-44 yea…" at bounding box center [725, 299] width 605 height 333
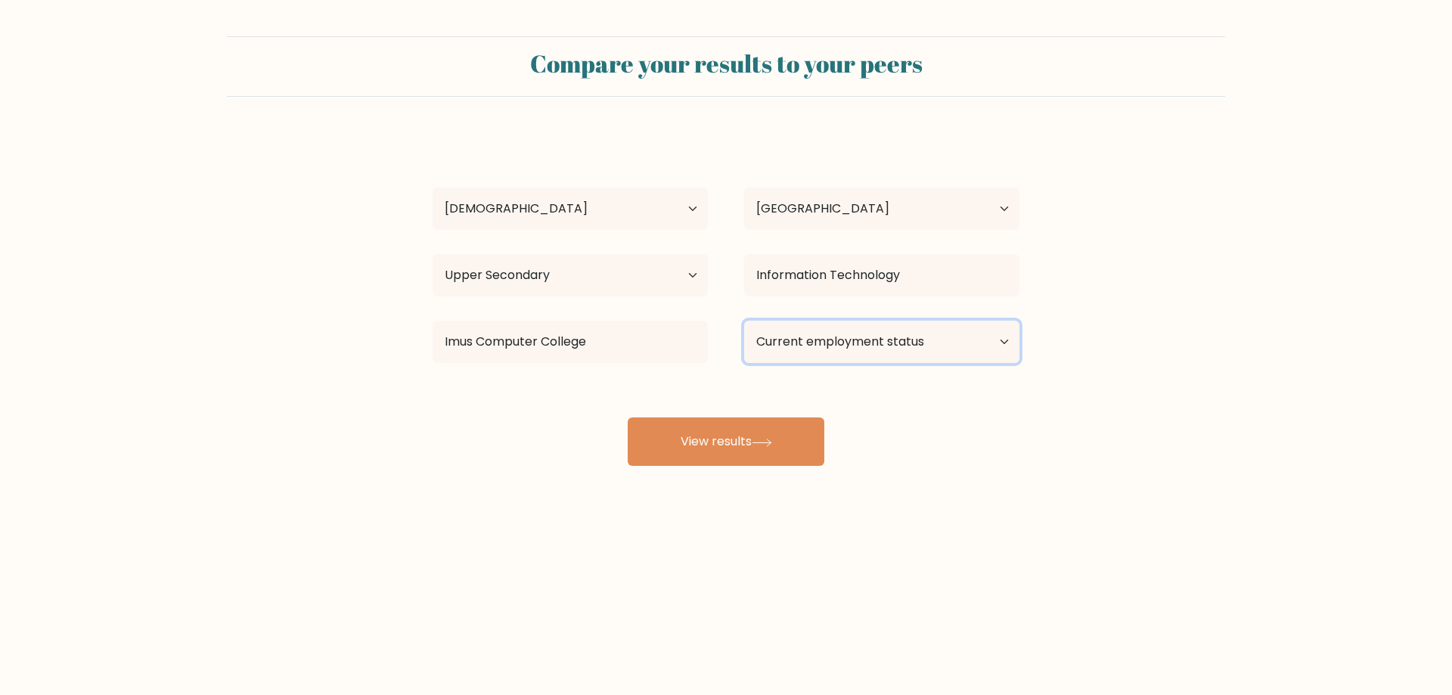
click at [924, 340] on select "Current employment status Employed Student Retired Other / prefer not to answer" at bounding box center [881, 342] width 275 height 42
select select "other"
click at [744, 321] on select "Current employment status Employed Student Retired Other / prefer not to answer" at bounding box center [881, 342] width 275 height 42
click at [988, 492] on div "Compare your results to your peers Venar Bataller Age Under 18 years old 18-24 …" at bounding box center [726, 286] width 1452 height 573
click at [708, 458] on button "View results" at bounding box center [726, 441] width 197 height 48
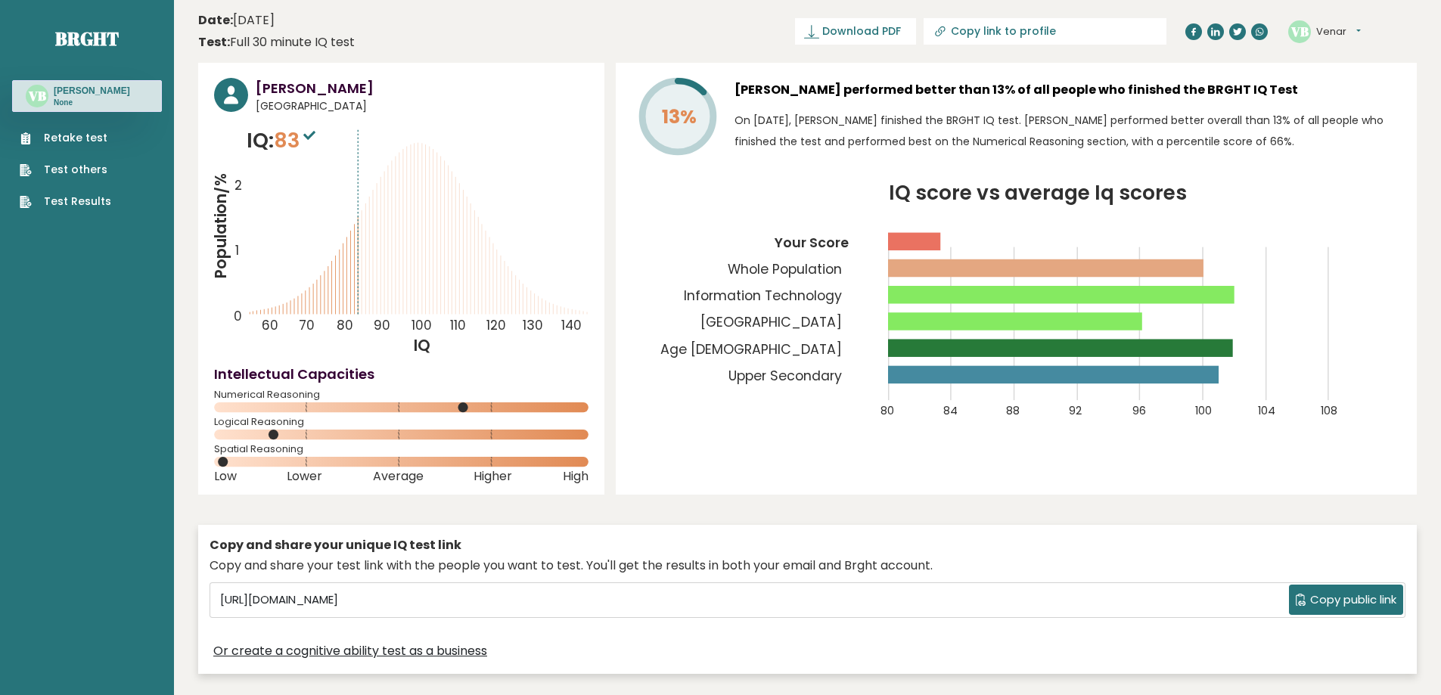
click at [1348, 603] on span "Copy public link" at bounding box center [1353, 599] width 86 height 17
click at [1060, 505] on div "[PERSON_NAME] [GEOGRAPHIC_DATA] IQ: 83 Population/% IQ 0 1 2 60 70 80 90 100 11…" at bounding box center [807, 381] width 1218 height 637
